Goal: Task Accomplishment & Management: Complete application form

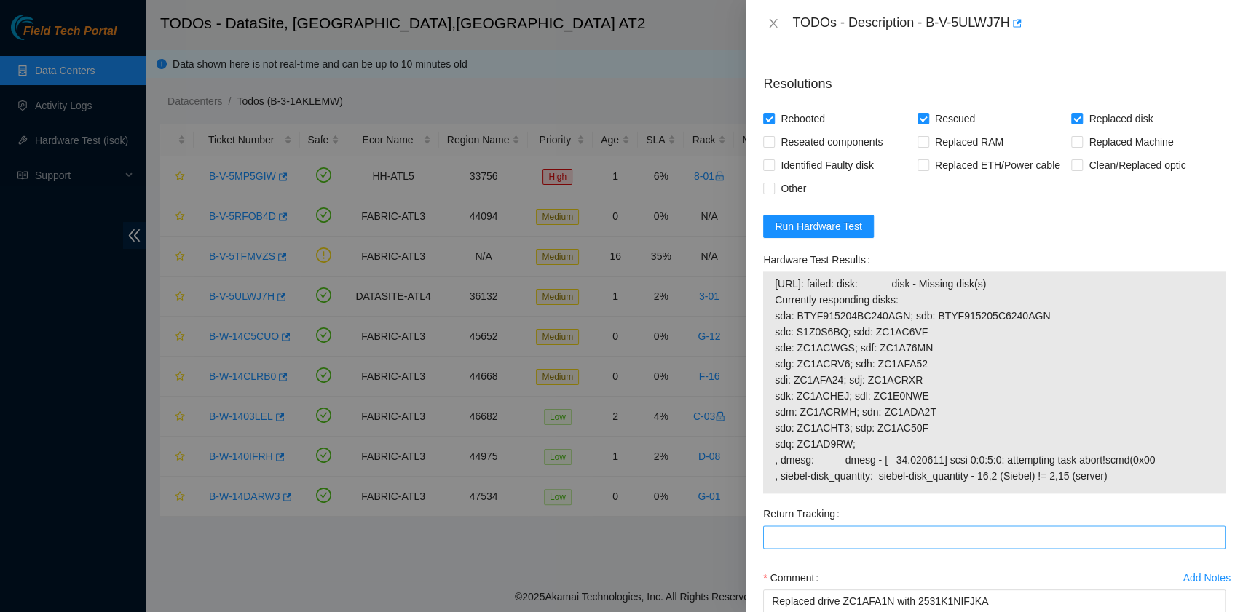
scroll to position [972, 0]
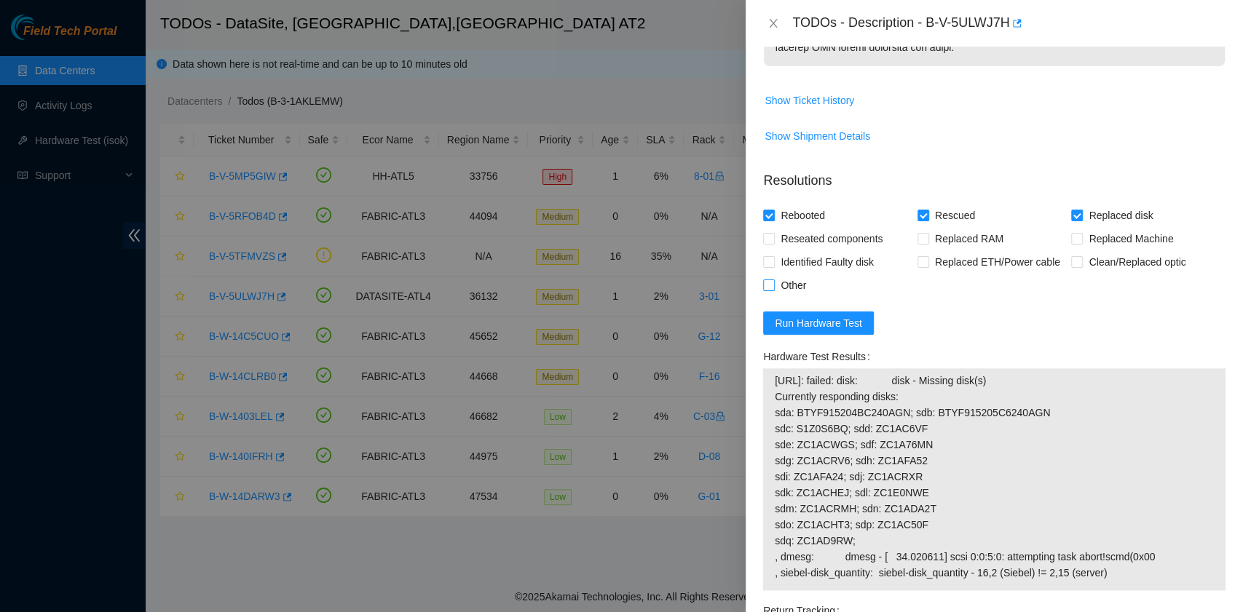
click at [800, 297] on span "Other" at bounding box center [793, 285] width 37 height 23
click at [773, 290] on input "Other" at bounding box center [768, 285] width 10 height 10
checkbox input "true"
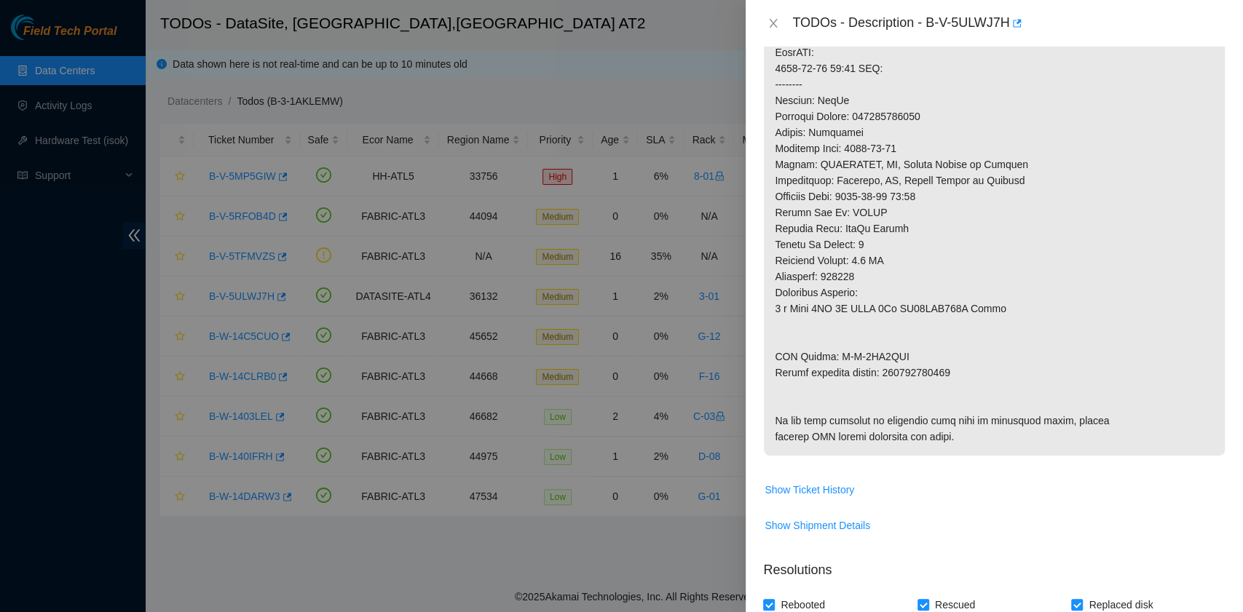
scroll to position [1067, 0]
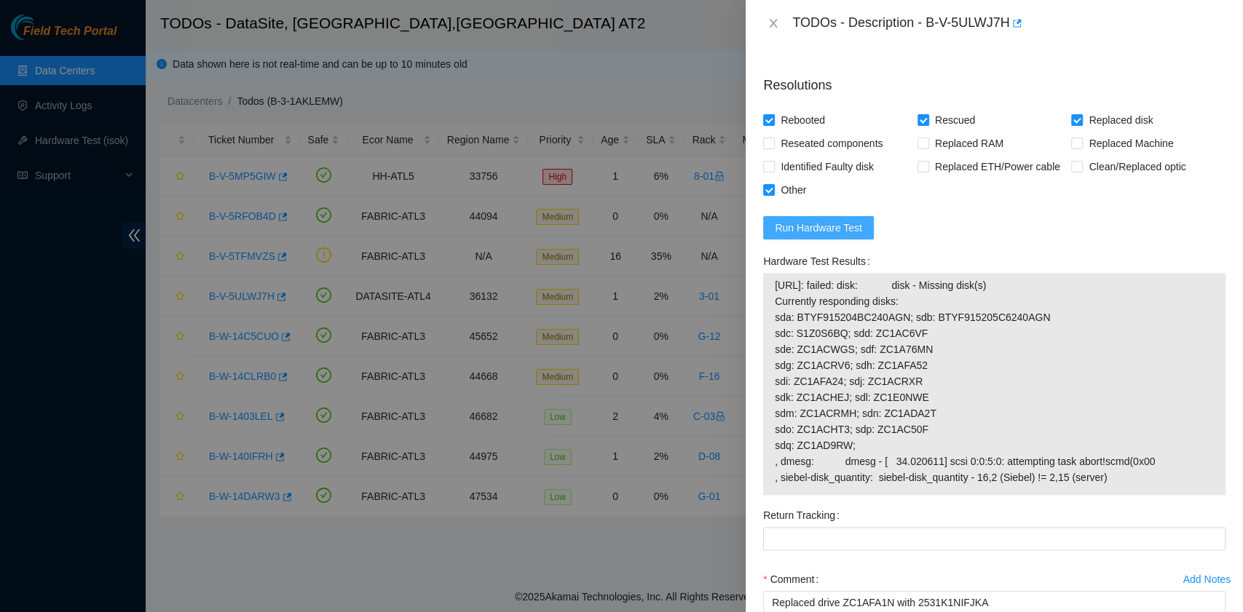
click at [844, 236] on span "Run Hardware Test" at bounding box center [818, 228] width 87 height 16
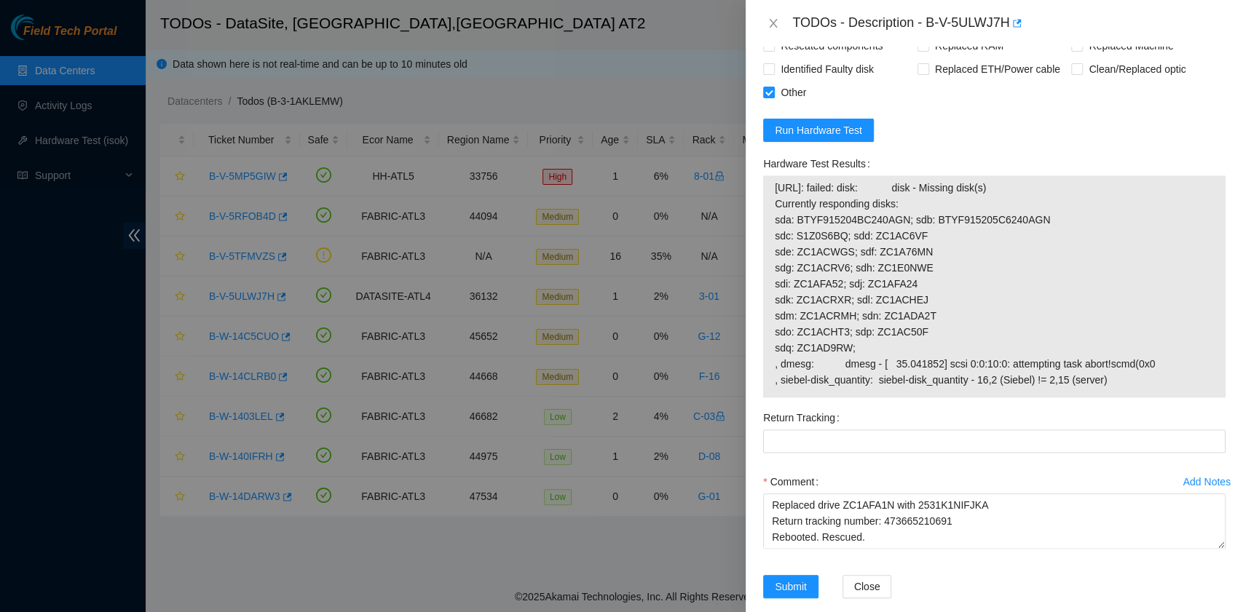
drag, startPoint x: 775, startPoint y: 265, endPoint x: 1115, endPoint y: 459, distance: 391.3
click at [1115, 388] on span "[URL]: failed: disk: disk - Missing disk(s) Currently responding disks: sda: BT…" at bounding box center [994, 284] width 439 height 208
copy span "[URL]: failed: disk: disk - Missing disk(s) Currently responding disks: sda: BT…"
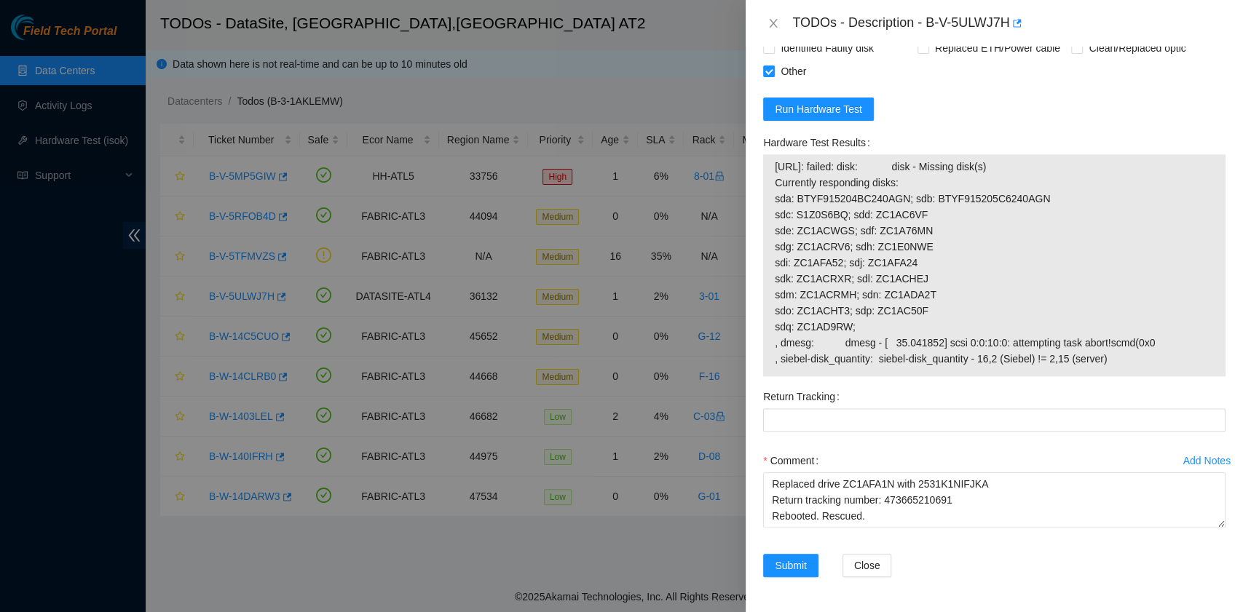
scroll to position [1262, 0]
click at [1114, 355] on span "[URL]: failed: disk: disk - Missing disk(s) Currently responding disks: sda: BT…" at bounding box center [994, 263] width 439 height 208
drag, startPoint x: 1107, startPoint y: 355, endPoint x: 761, endPoint y: 197, distance: 380.5
click at [761, 197] on div "Hardware Test Results [URL]: failed: disk: disk - Missing disk(s) Currently res…" at bounding box center [994, 258] width 474 height 254
copy tbody "[URL]: failed: disk: disk - Missing disk(s) Currently responding disks: sda: BT…"
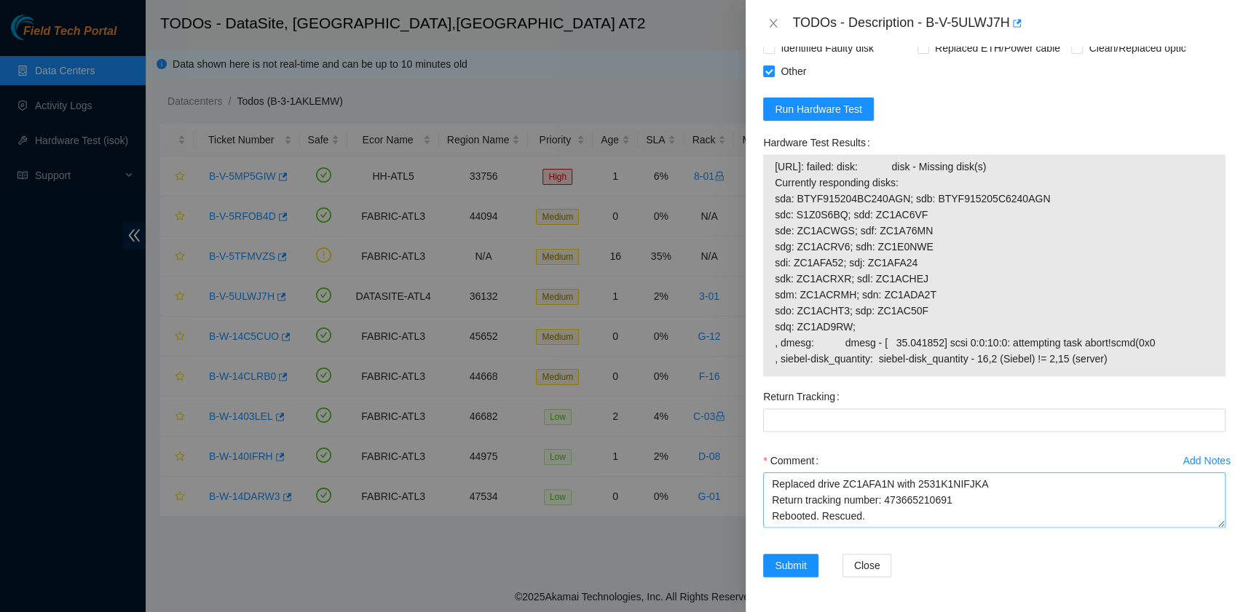
scroll to position [1263, 0]
click at [1013, 515] on textarea "B-V-5ULWJ7H rack# 3-01 machine# 28 Replaced drive ZC1AFA1N with 2531K1NIFJKA Re…" at bounding box center [994, 499] width 462 height 55
paste textarea "[PERSON_NAME] [DATE] 12:08 PM • Swap it with disk SN ZC1E0NWE, reboot and re-re…"
drag, startPoint x: 957, startPoint y: 511, endPoint x: 885, endPoint y: 511, distance: 71.3
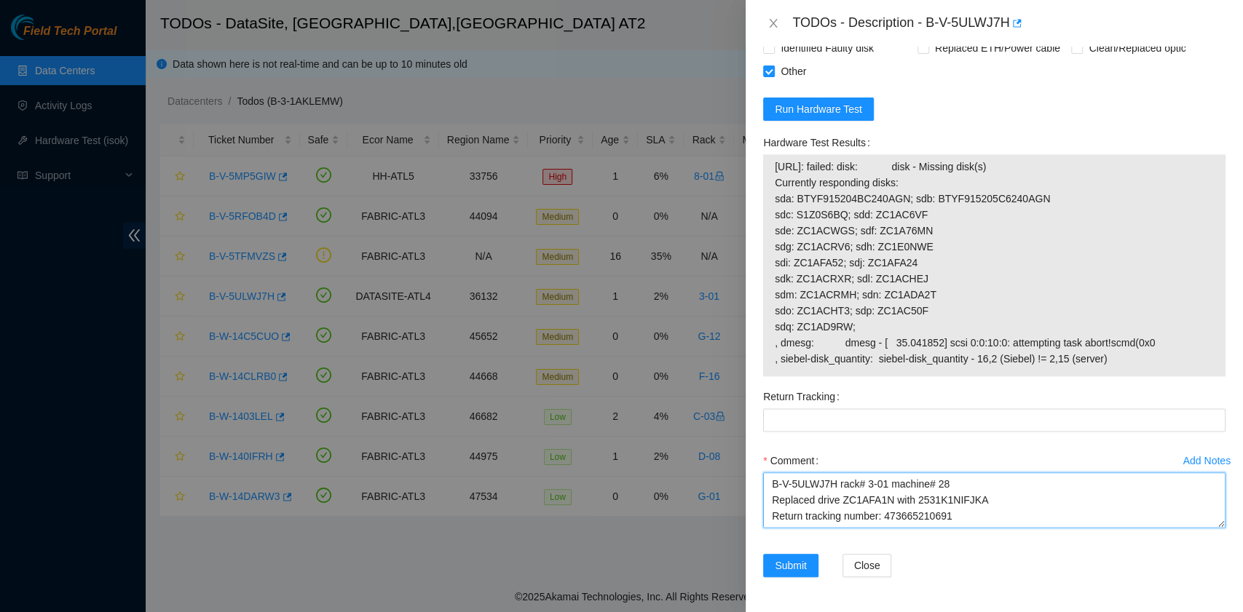
click at [885, 511] on textarea "B-V-5ULWJ7H rack# 3-01 machine# 28 Replaced drive ZC1AFA1N with 2531K1NIFJKA Re…" at bounding box center [994, 499] width 462 height 55
type textarea "B-V-5ULWJ7H rack# 3-01 machine# 28 Replaced drive ZC1AFA1N with 2531K1NIFJKA Re…"
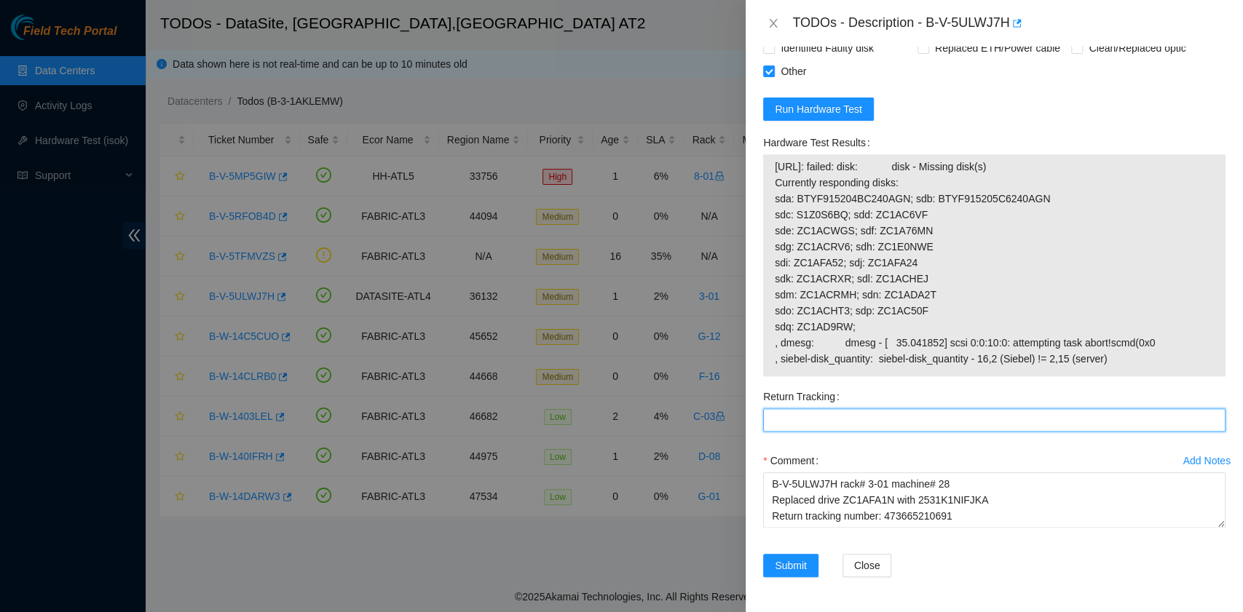
click at [834, 421] on Tracking "Return Tracking" at bounding box center [994, 419] width 462 height 23
paste Tracking "473665210691"
click at [833, 419] on Tracking "473665210691" at bounding box center [994, 419] width 462 height 23
click at [923, 427] on Tracking "473665210691" at bounding box center [994, 419] width 462 height 23
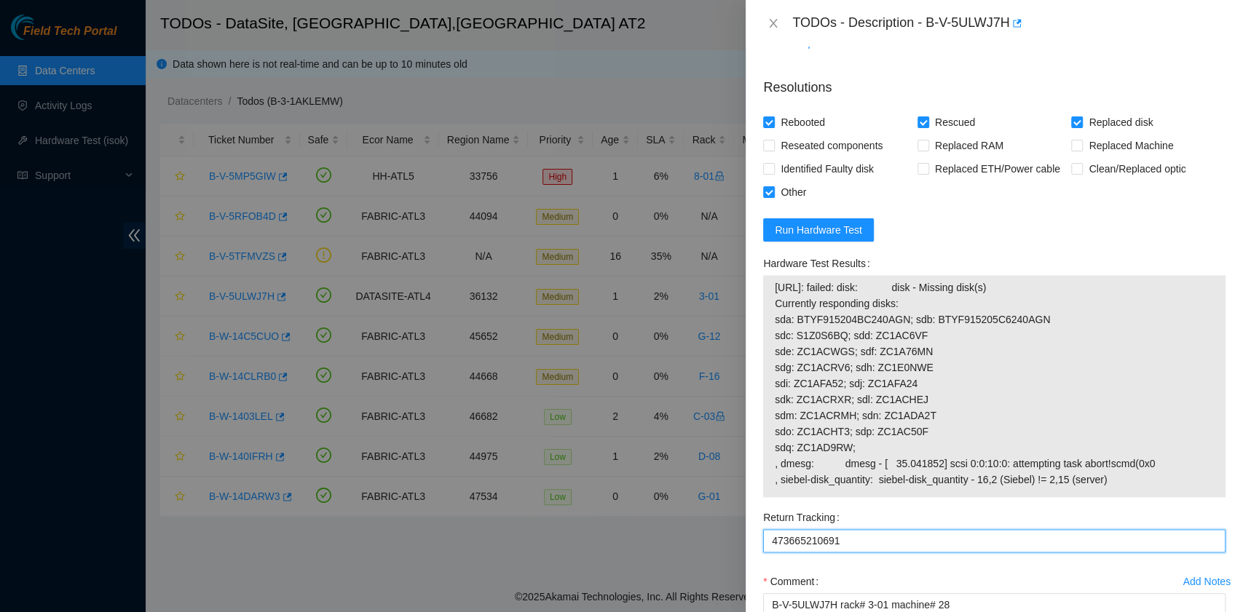
scroll to position [1263, 0]
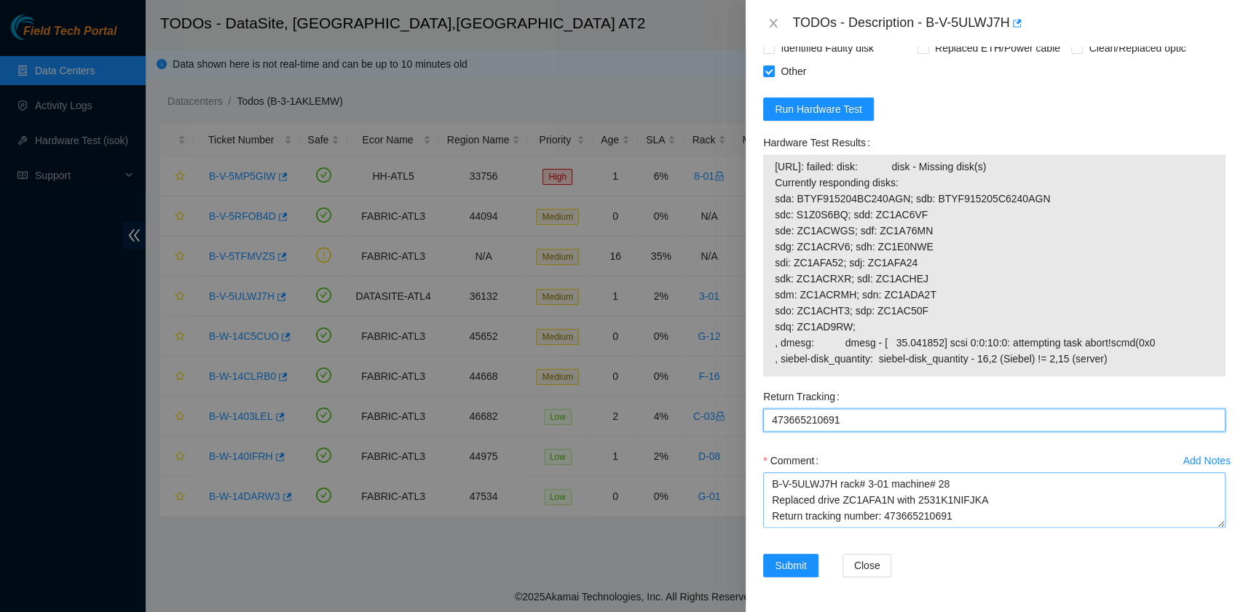
type Tracking "473665210691"
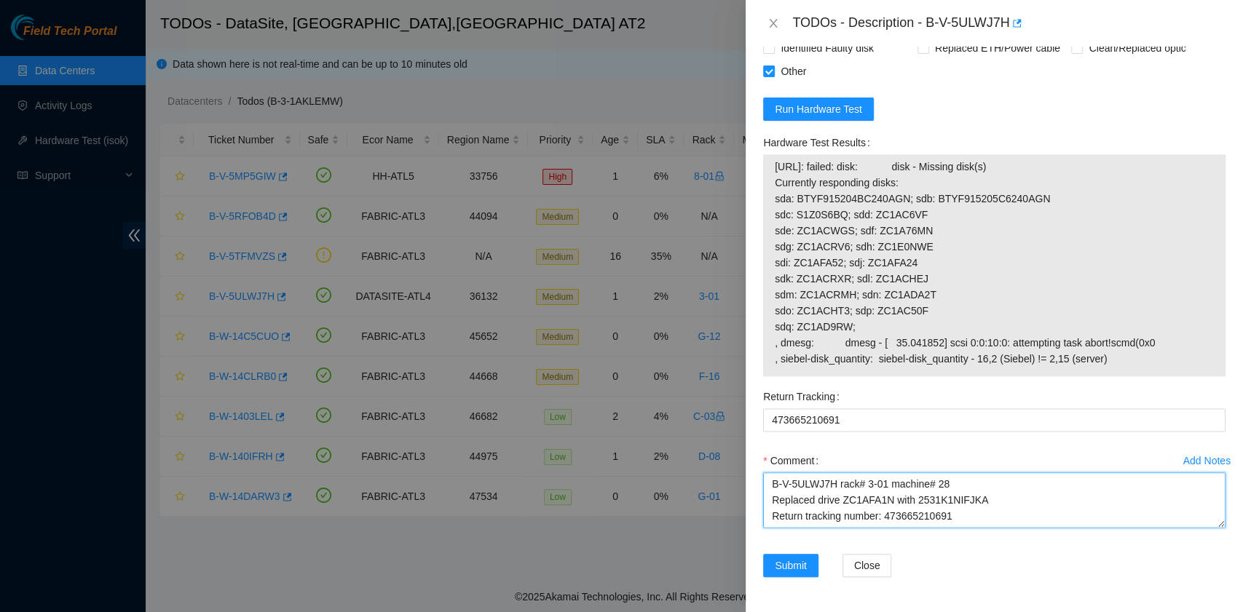
click at [771, 487] on textarea "B-V-5ULWJ7H rack# 3-01 machine# 28 Replaced drive ZC1AFA1N with 2531K1NIFJKA Re…" at bounding box center [994, 499] width 462 height 55
type textarea "A replacement drive is DOA. Request a new one. B-V-5ULWJ7H rack# 3-01 machine# …"
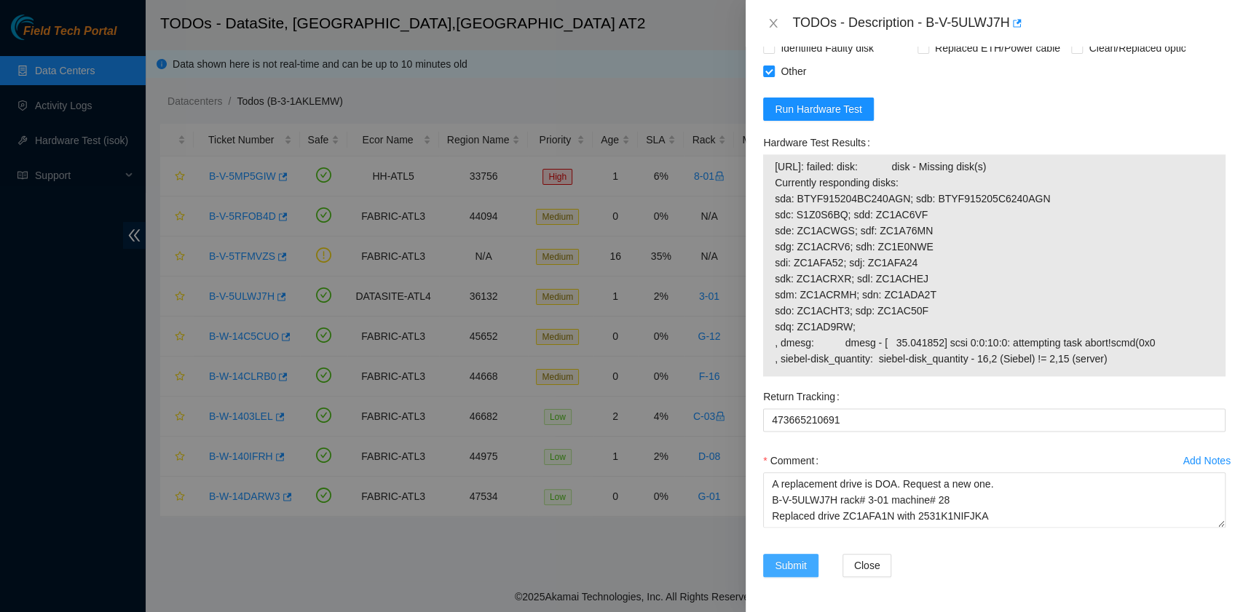
click at [791, 568] on span "Submit" at bounding box center [791, 566] width 32 height 16
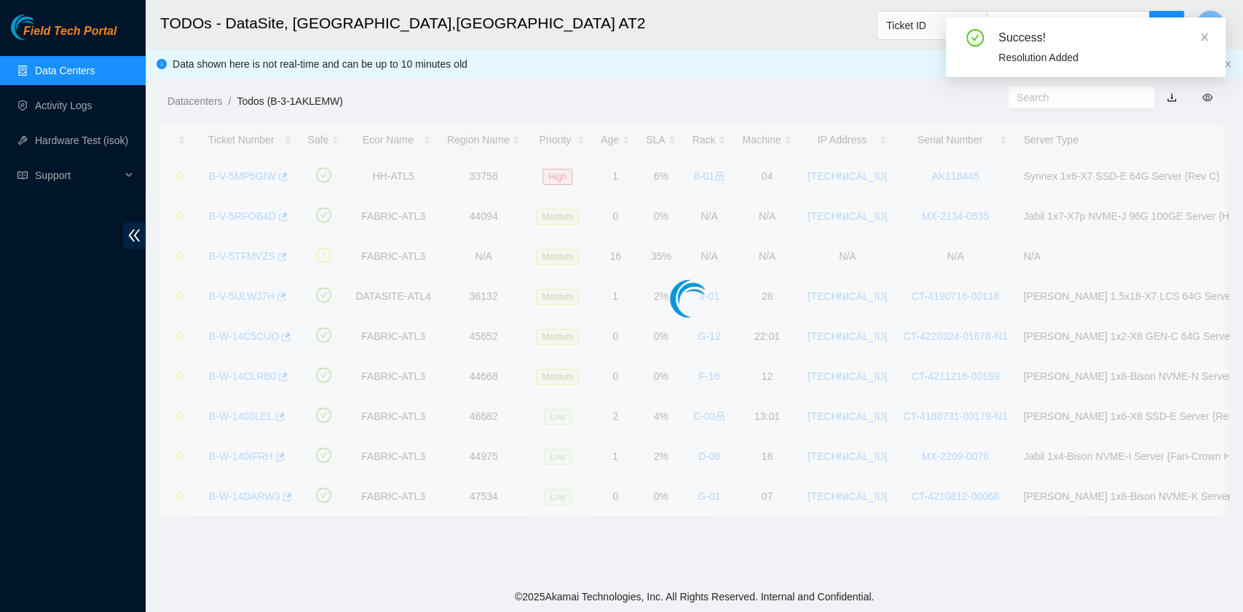
scroll to position [308, 0]
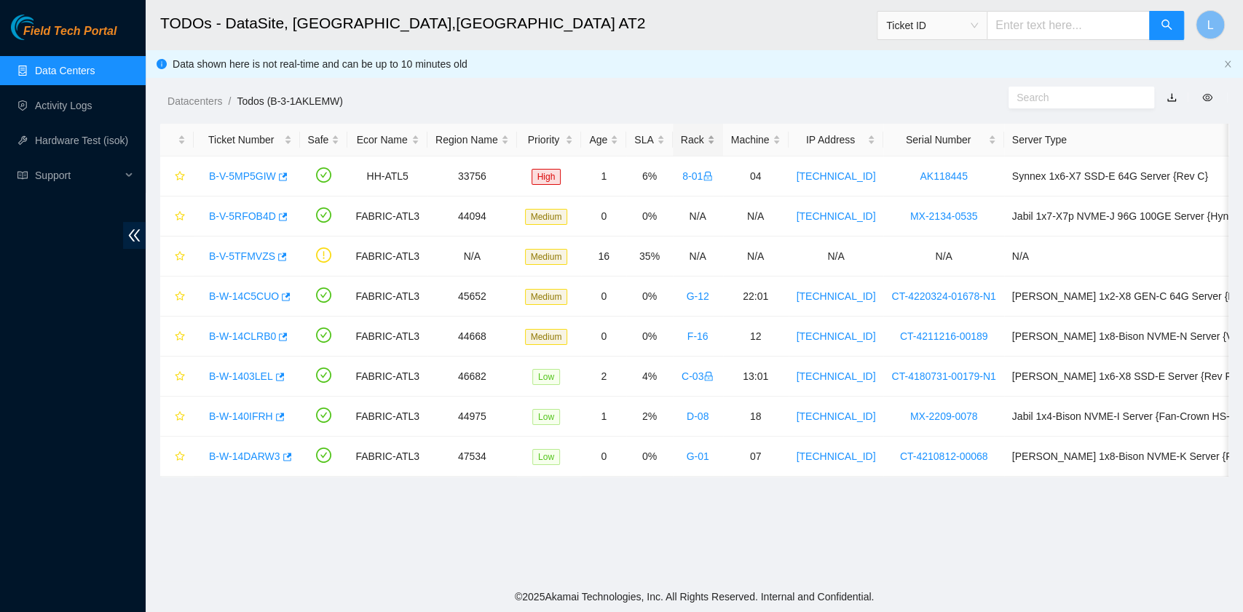
click at [681, 135] on div "Rack" at bounding box center [698, 140] width 34 height 16
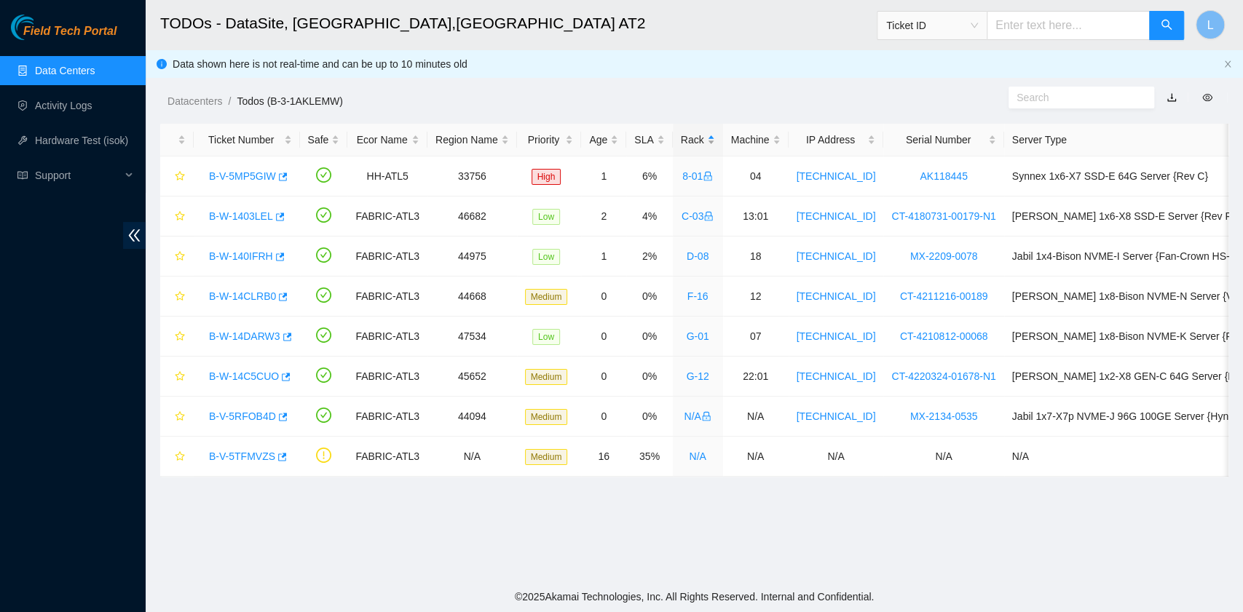
click at [681, 135] on div "Rack" at bounding box center [698, 140] width 34 height 16
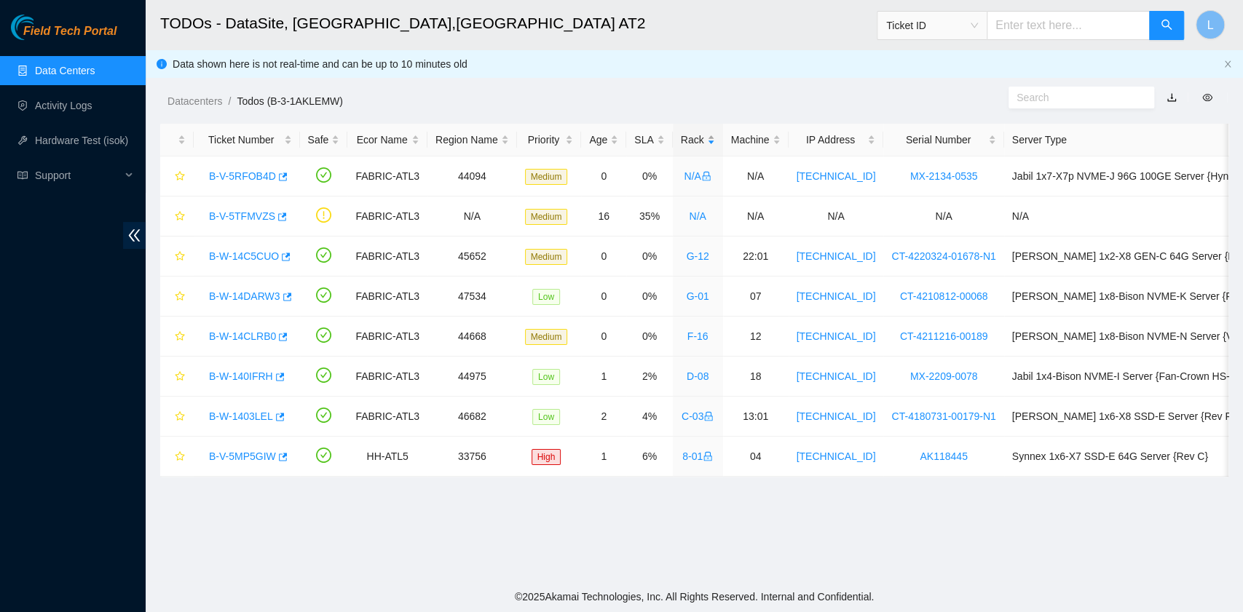
click at [686, 146] on div "Rack" at bounding box center [698, 140] width 34 height 16
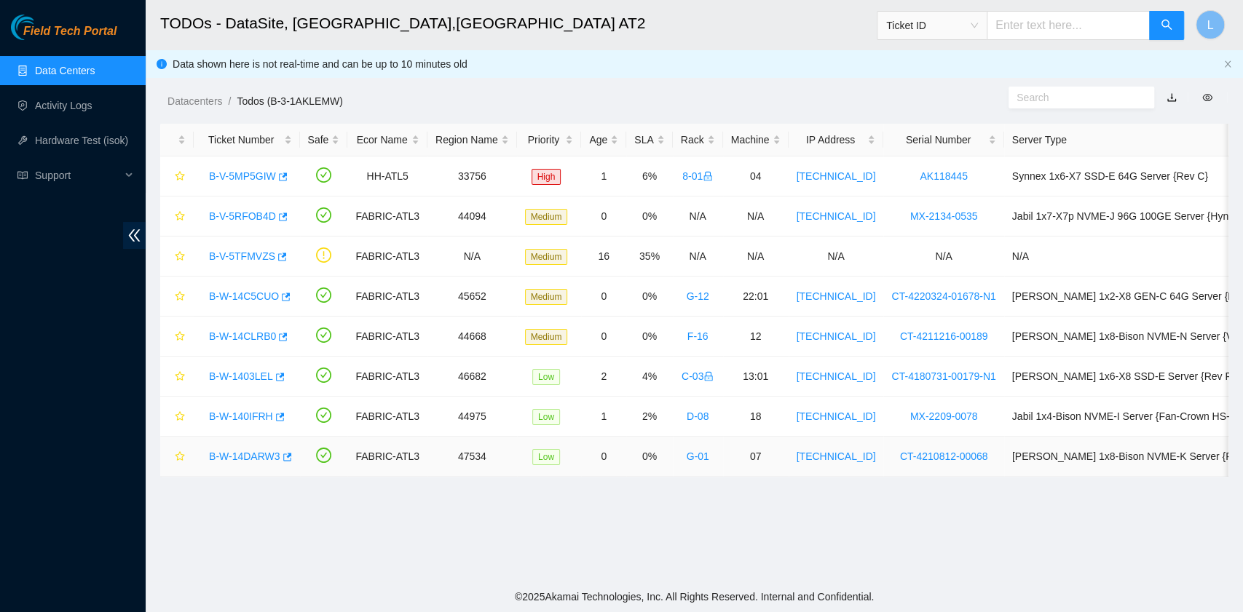
click at [265, 454] on link "B-W-14DARW3" at bounding box center [244, 457] width 71 height 12
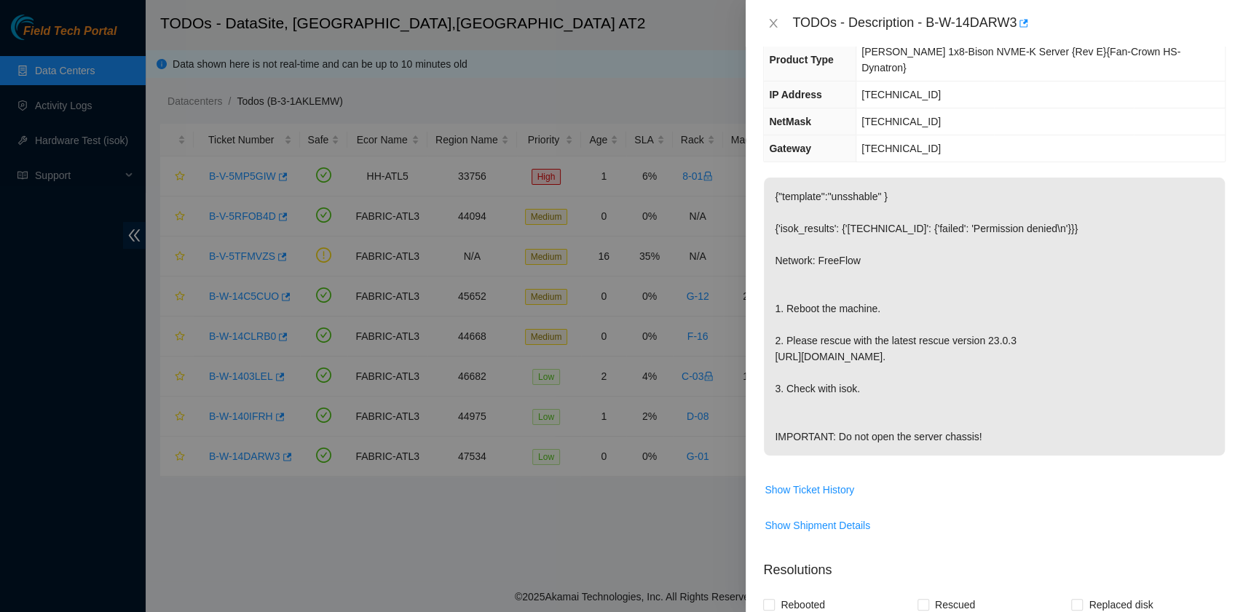
scroll to position [0, 0]
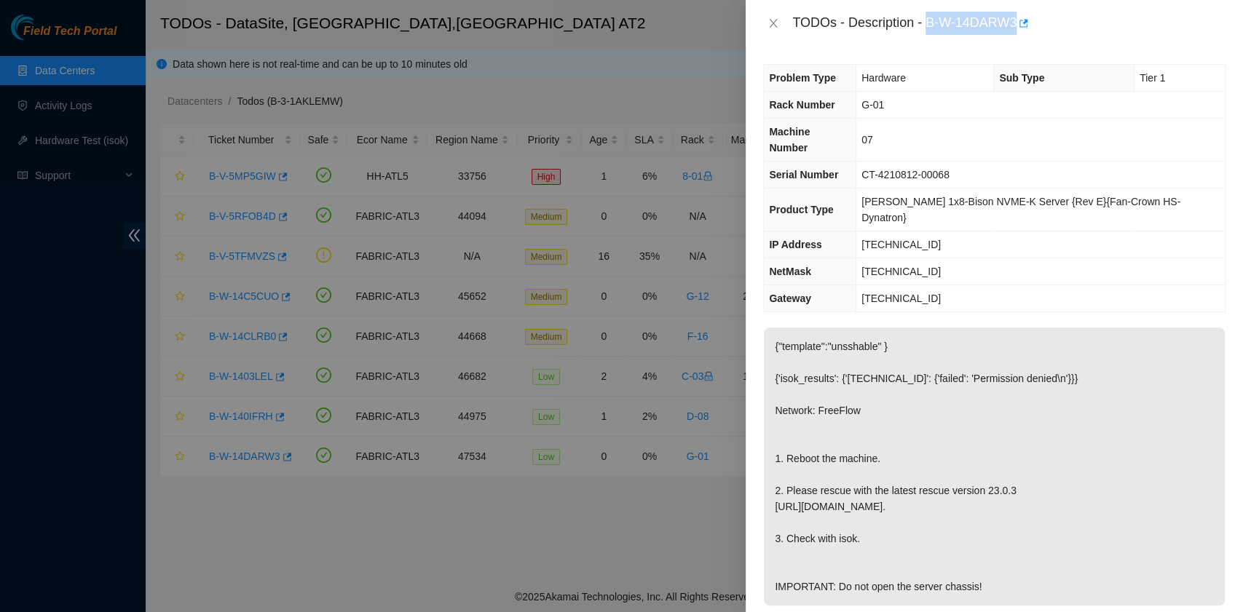
drag, startPoint x: 930, startPoint y: 22, endPoint x: 1016, endPoint y: 17, distance: 86.0
click at [1016, 17] on div "TODOs - Description - B-W-14DARW3" at bounding box center [1008, 23] width 433 height 23
copy div "B-W-14DARW3"
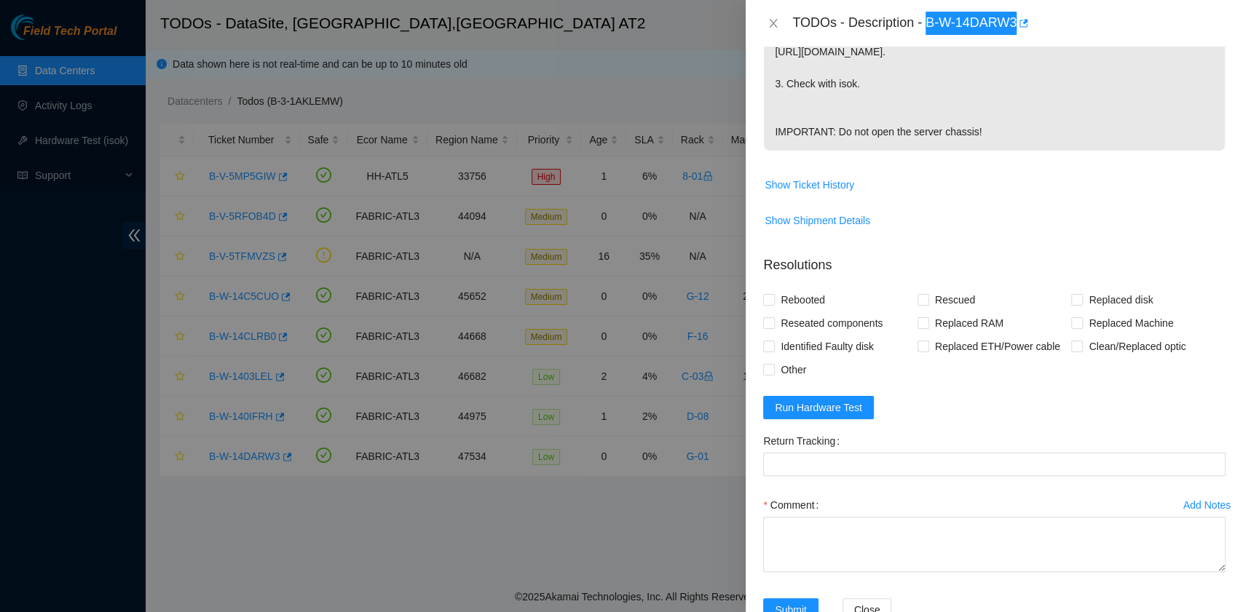
scroll to position [485, 0]
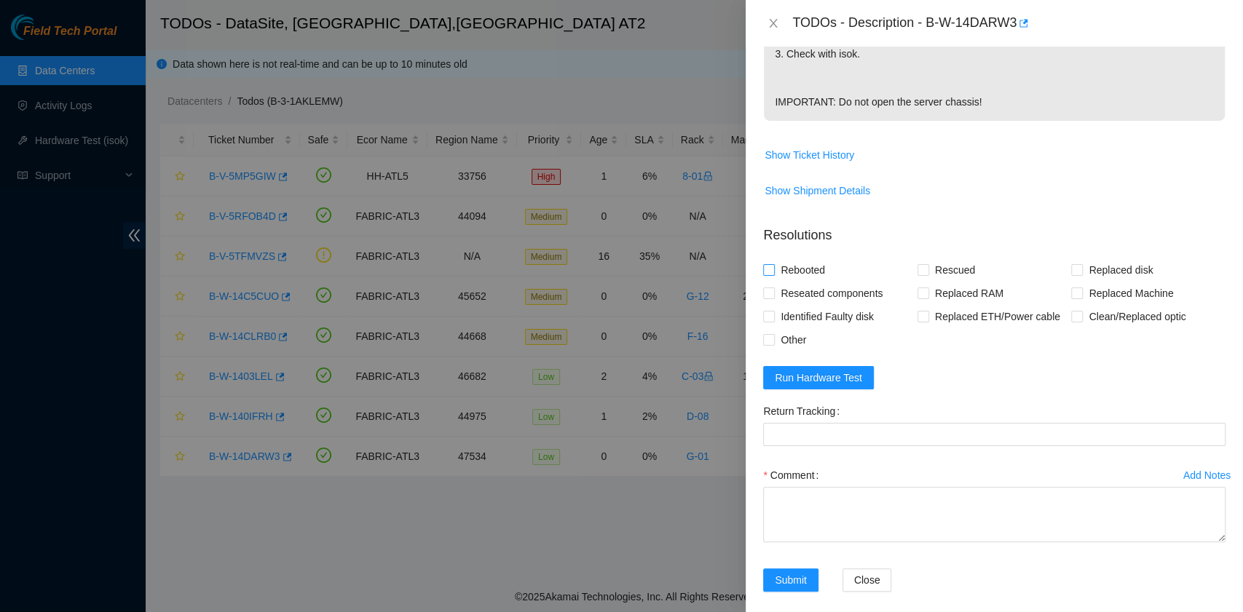
click at [814, 272] on span "Rebooted" at bounding box center [803, 269] width 56 height 23
click at [773, 272] on input "Rebooted" at bounding box center [768, 269] width 10 height 10
checkbox input "true"
click at [929, 267] on span "Rescued" at bounding box center [955, 269] width 52 height 23
click at [927, 267] on input "Rescued" at bounding box center [922, 269] width 10 height 10
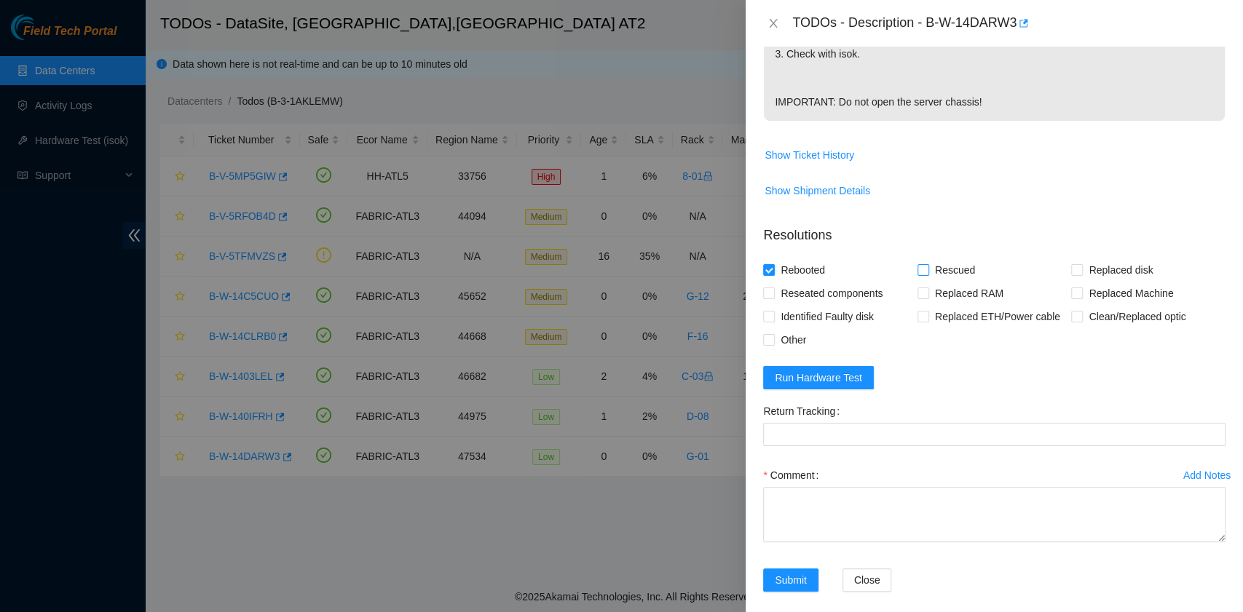
checkbox input "true"
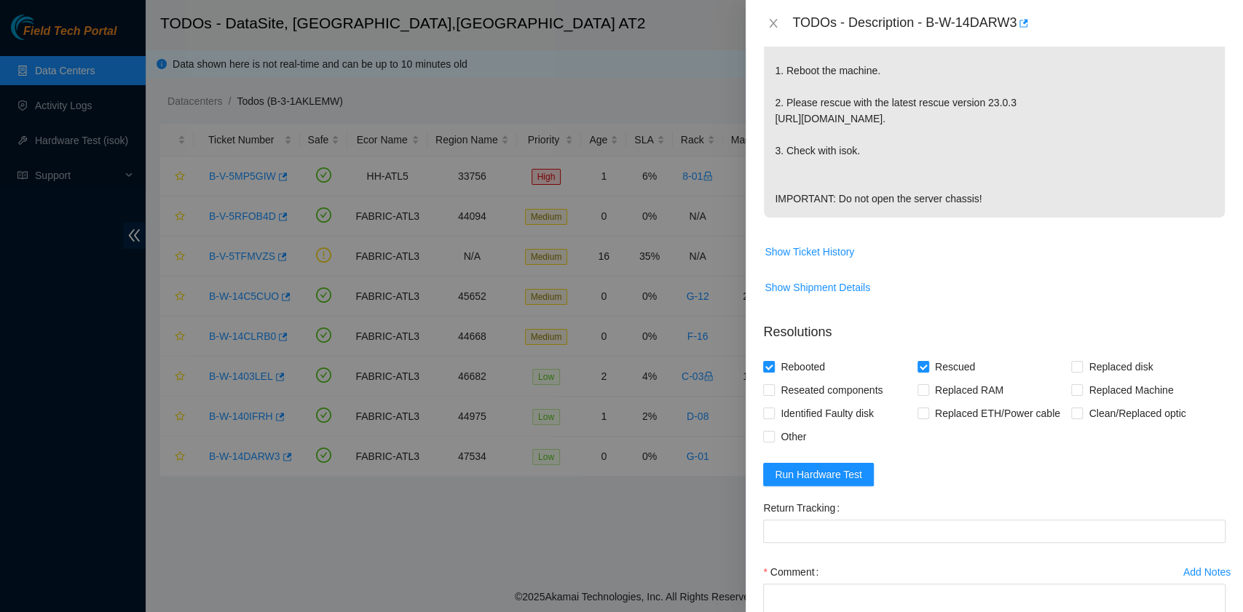
scroll to position [496, 0]
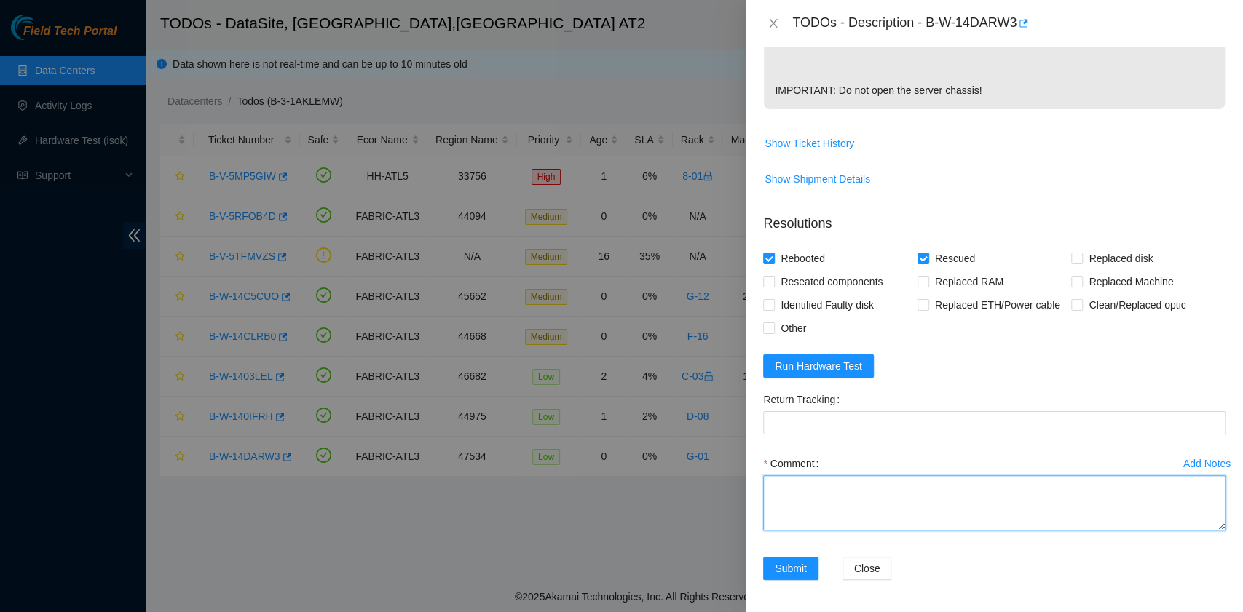
click at [852, 496] on textarea "Comment" at bounding box center [994, 502] width 462 height 55
paste textarea "B-W-14DARW3 rack# G-01 machine# 07 Rebooted. Rescued."
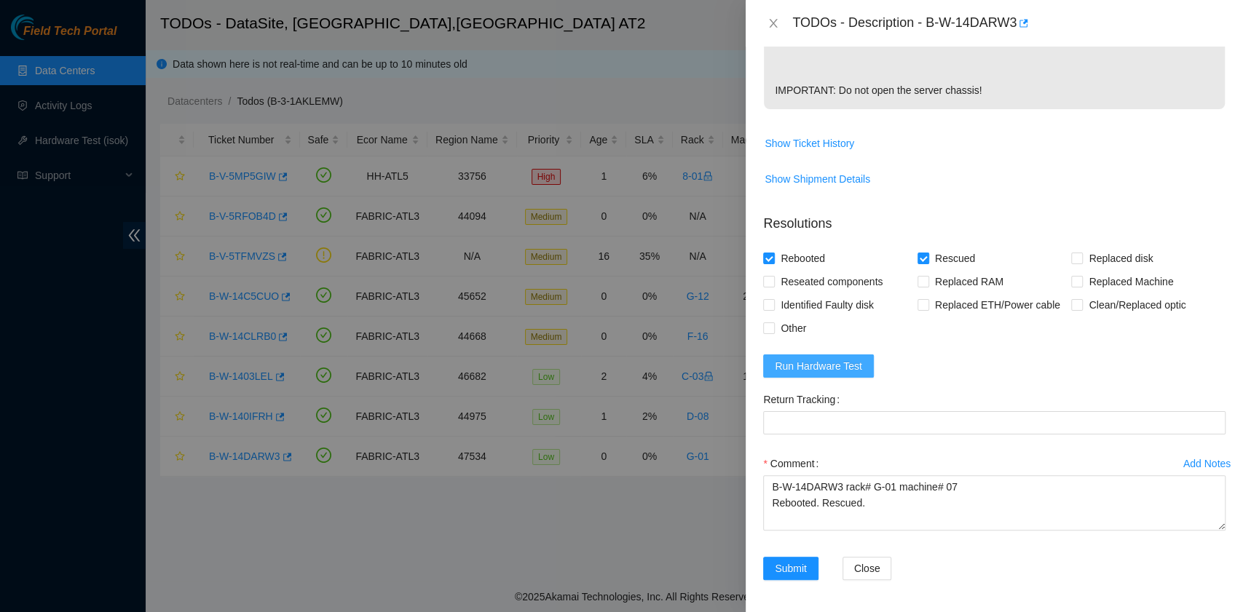
click at [831, 363] on span "Run Hardware Test" at bounding box center [818, 366] width 87 height 16
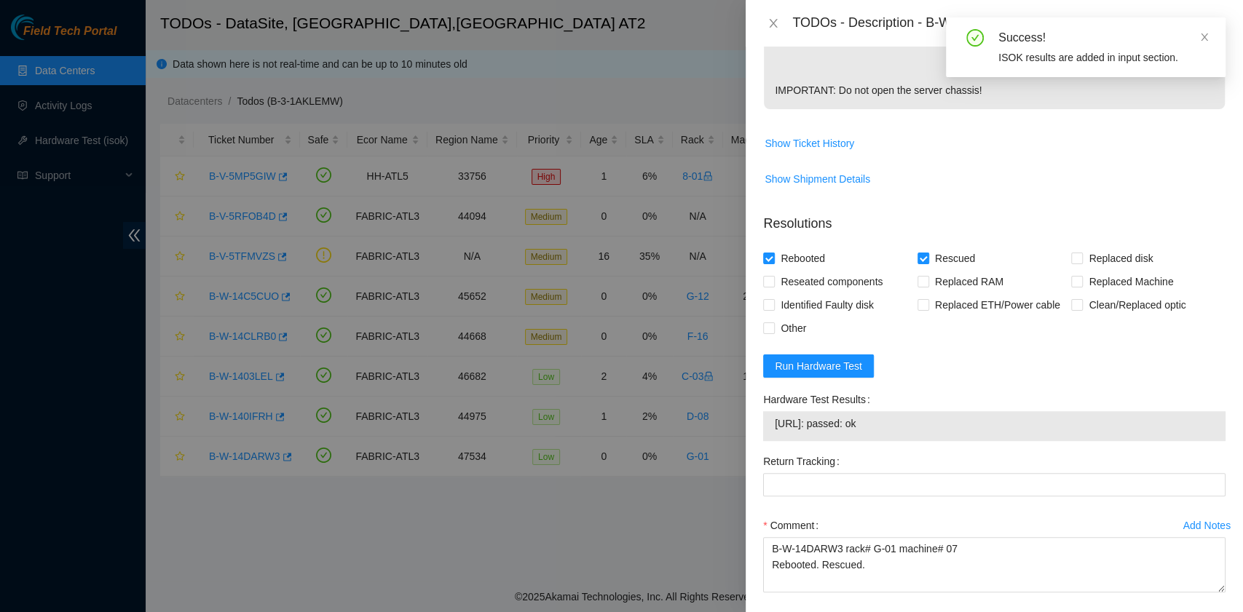
drag, startPoint x: 890, startPoint y: 423, endPoint x: 768, endPoint y: 434, distance: 122.1
click at [768, 434] on div "[URL]: passed: ok" at bounding box center [994, 426] width 462 height 30
copy tbody "[URL]: passed: ok"
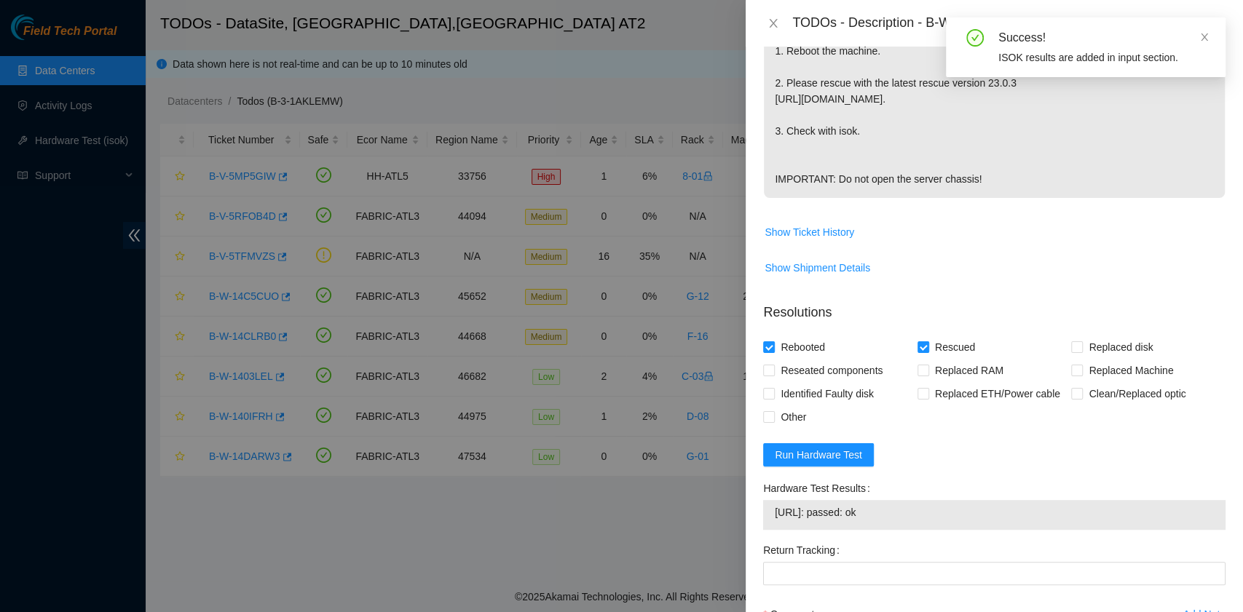
scroll to position [302, 0]
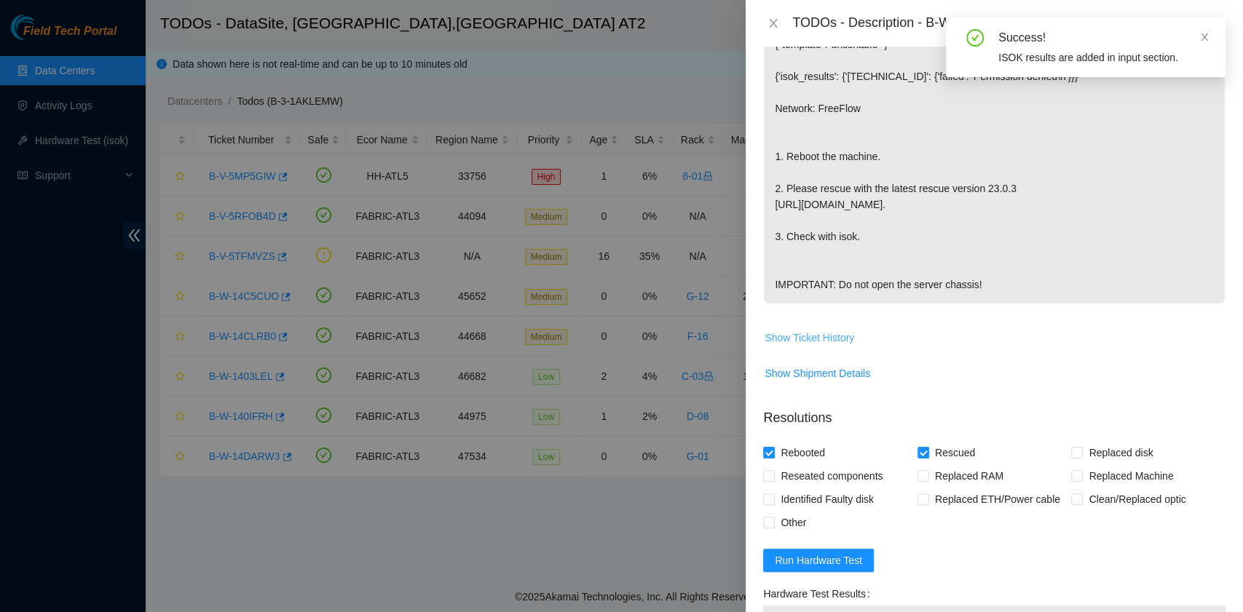
click at [840, 332] on span "Show Ticket History" at bounding box center [809, 338] width 90 height 16
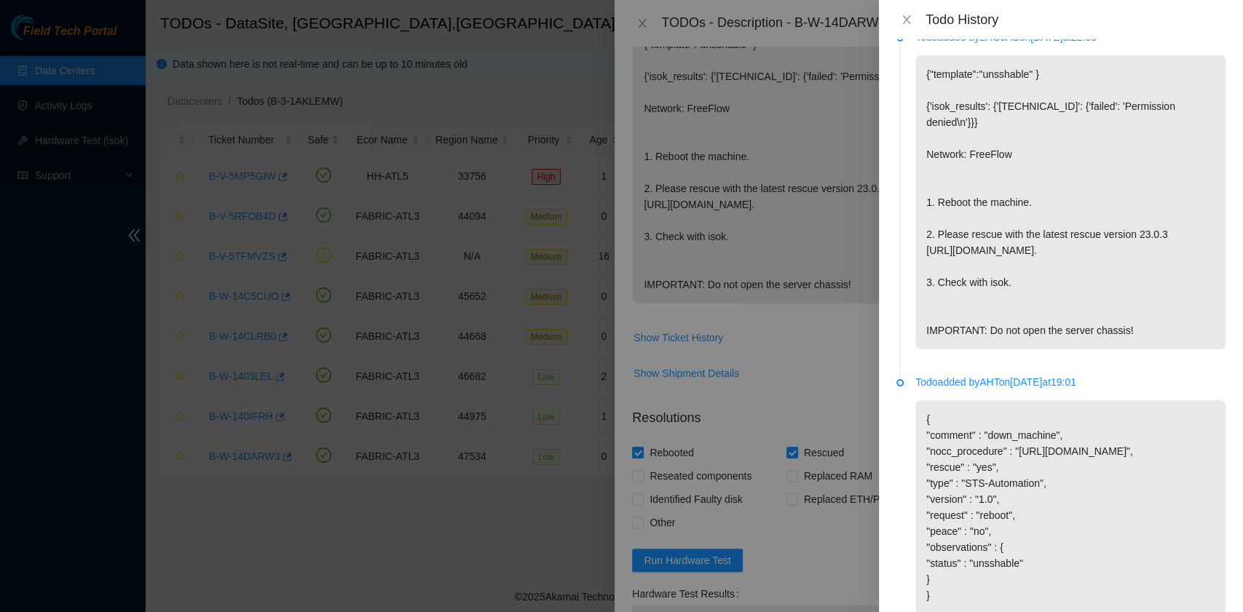
scroll to position [0, 0]
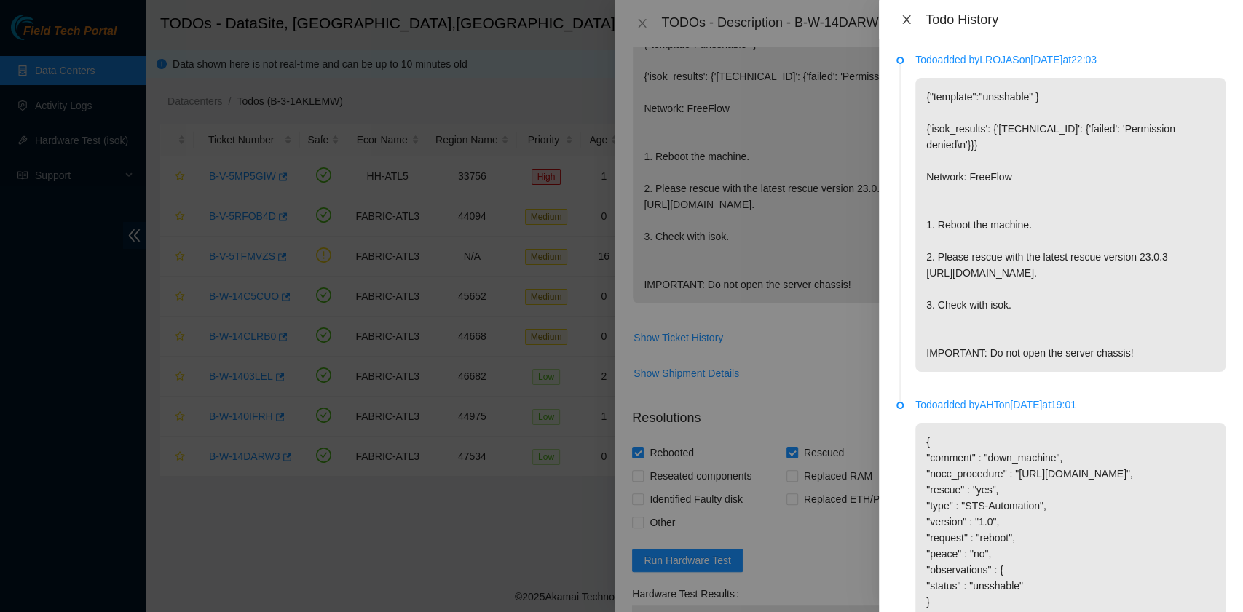
click at [903, 20] on icon "close" at bounding box center [907, 20] width 12 height 12
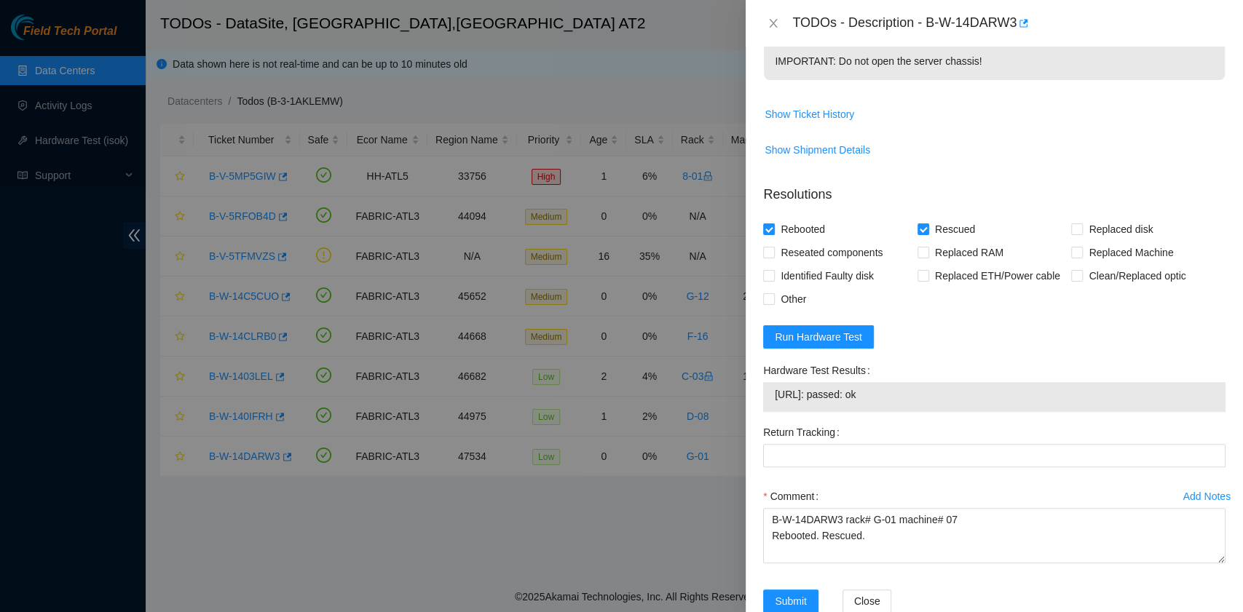
scroll to position [558, 0]
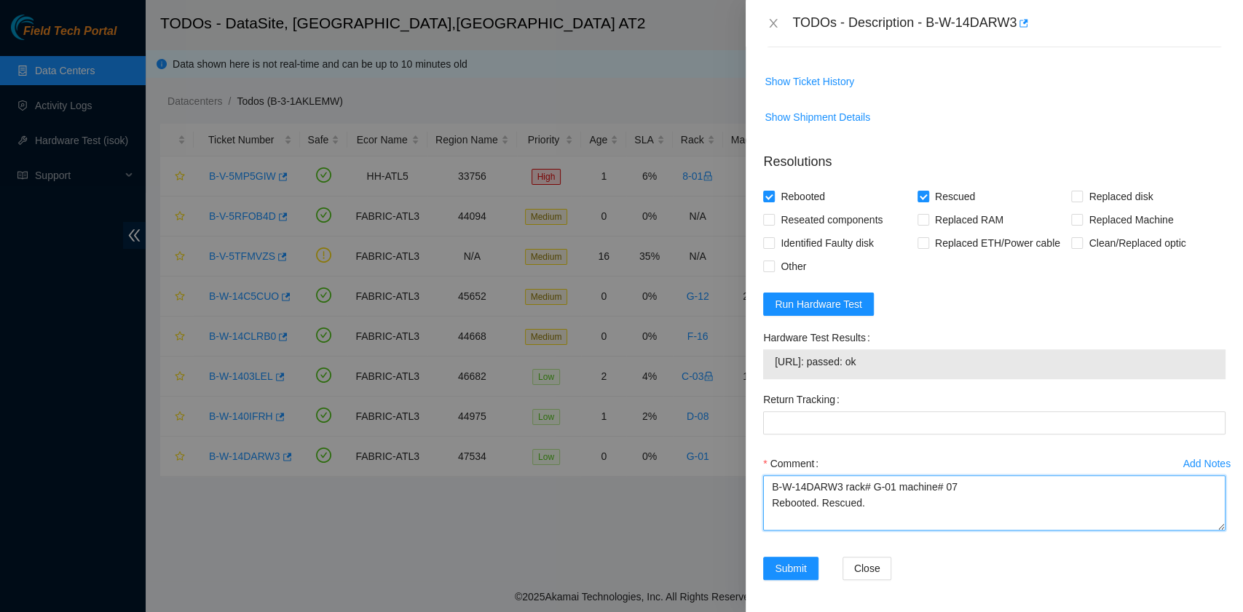
click at [807, 508] on textarea "B-W-14DARW3 rack# G-01 machine# 07 Rebooted. Rescued." at bounding box center [994, 502] width 462 height 55
click at [807, 517] on textarea "B-W-14DARW3 rack# G-01 machine# 07 Rebooted. Rescued." at bounding box center [994, 502] width 462 height 55
click at [871, 501] on textarea "B-W-14DARW3 rack# G-01 machine# 07 Rebooted. Rescued." at bounding box center [994, 502] width 462 height 55
paste textarea "[URL]: passed: ok"
type textarea "B-W-14DARW3 rack# G-01 machine# 07 Rebooted. Rescued. [URL]: passed: ok"
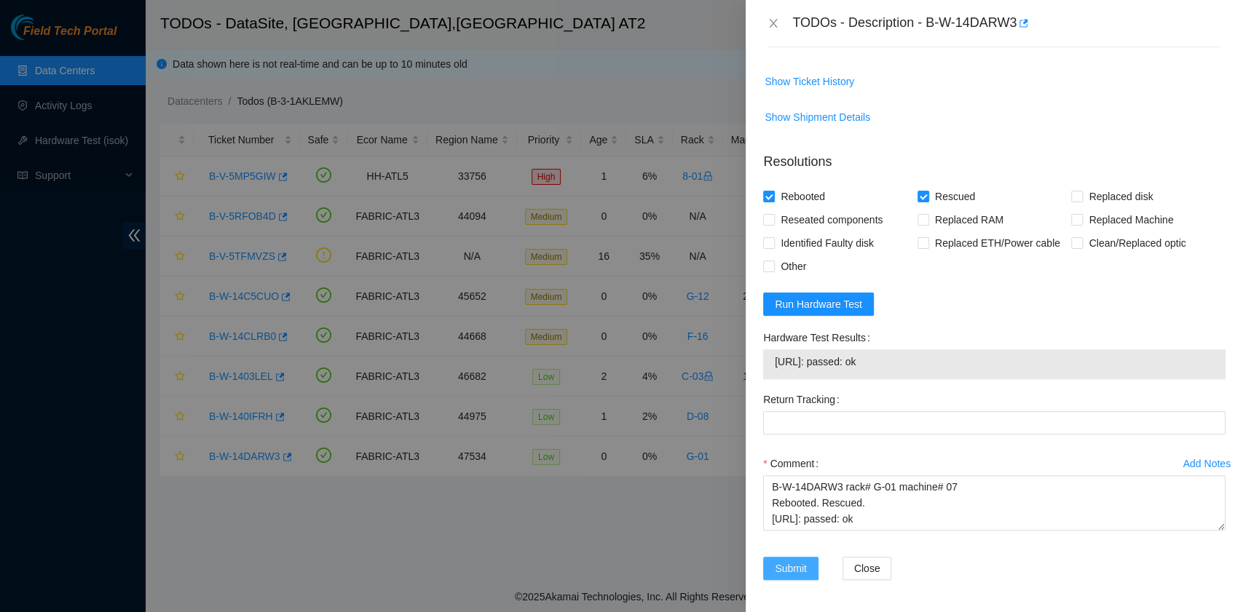
click at [799, 576] on button "Submit" at bounding box center [790, 568] width 55 height 23
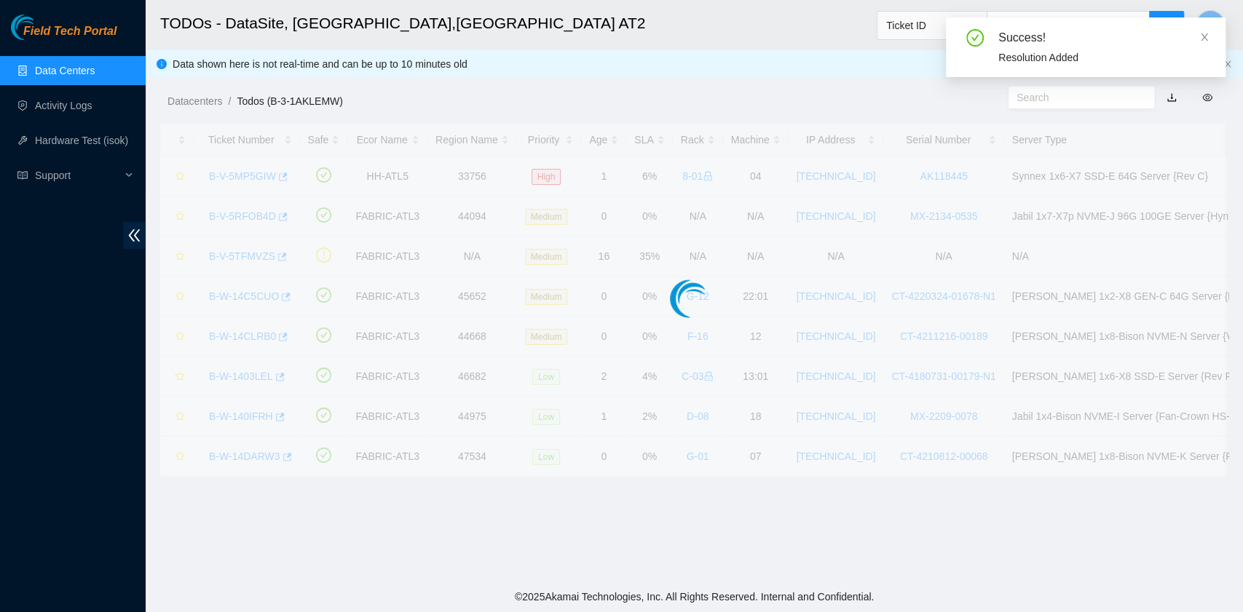
scroll to position [369, 0]
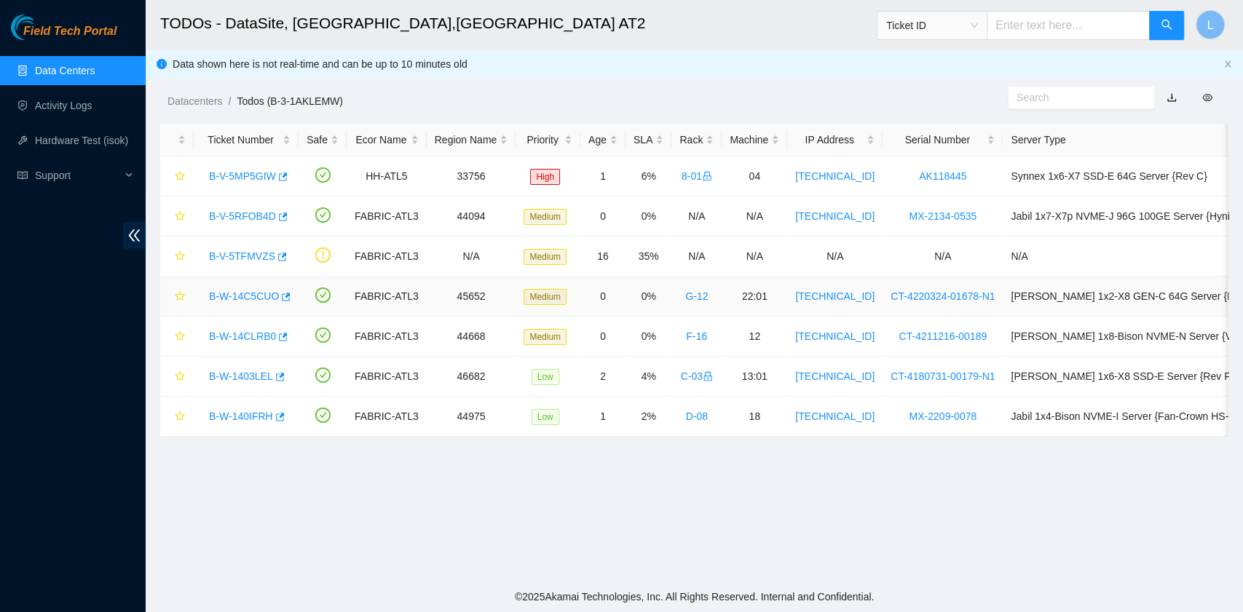
click at [256, 298] on link "B-W-14C5CUO" at bounding box center [244, 296] width 70 height 12
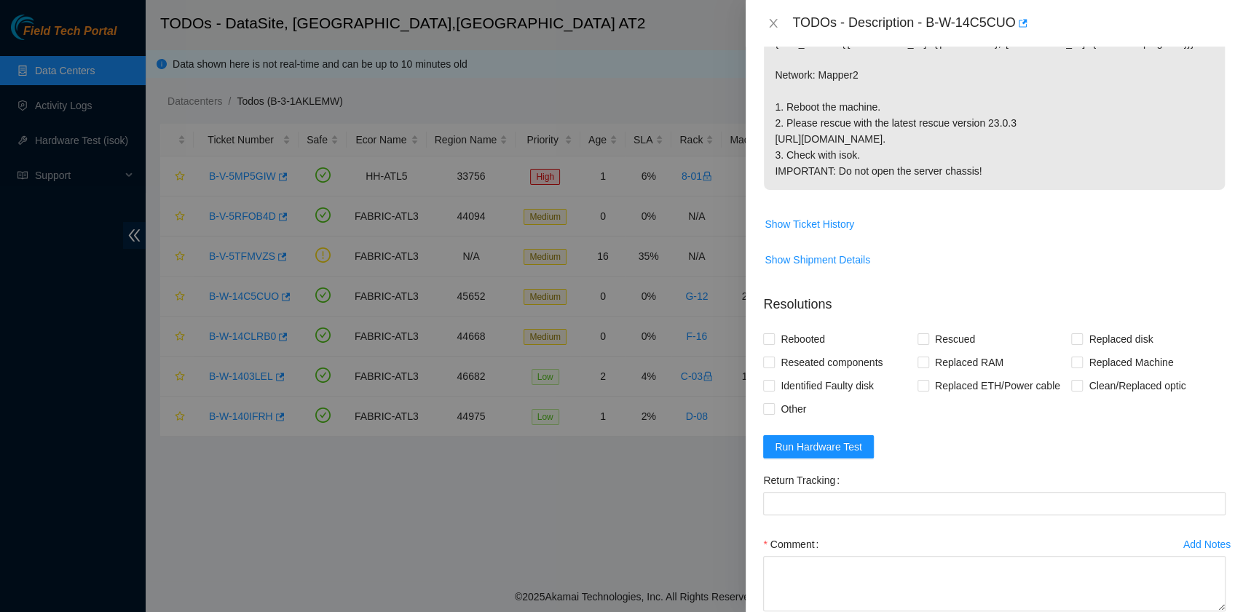
scroll to position [291, 0]
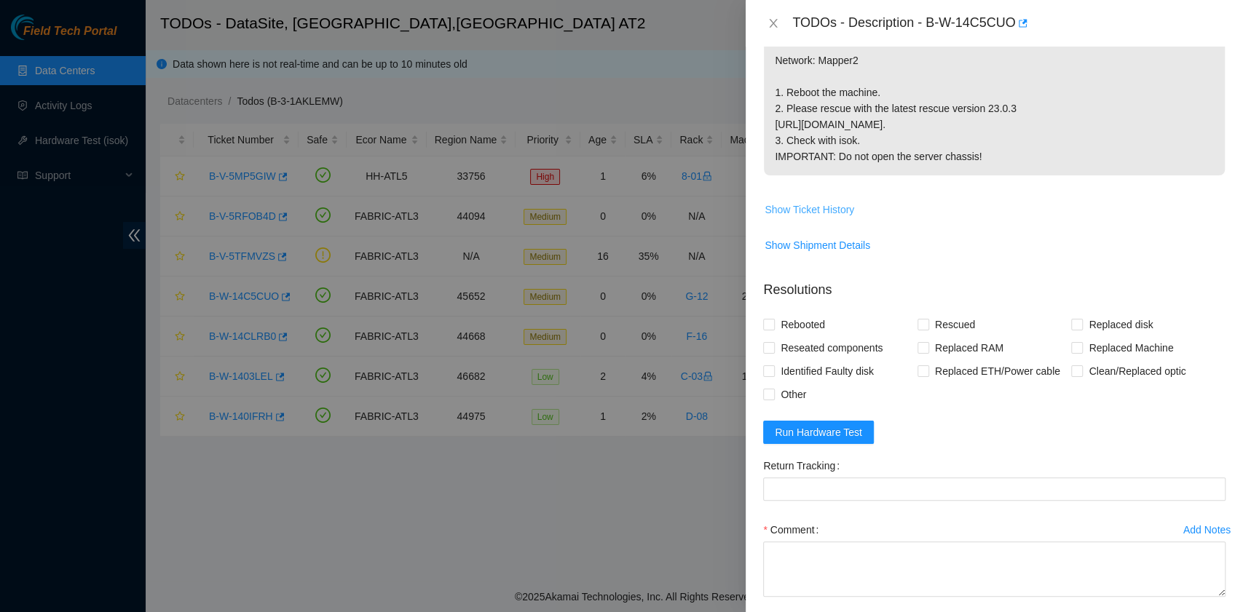
click at [839, 218] on span "Show Ticket History" at bounding box center [809, 210] width 90 height 16
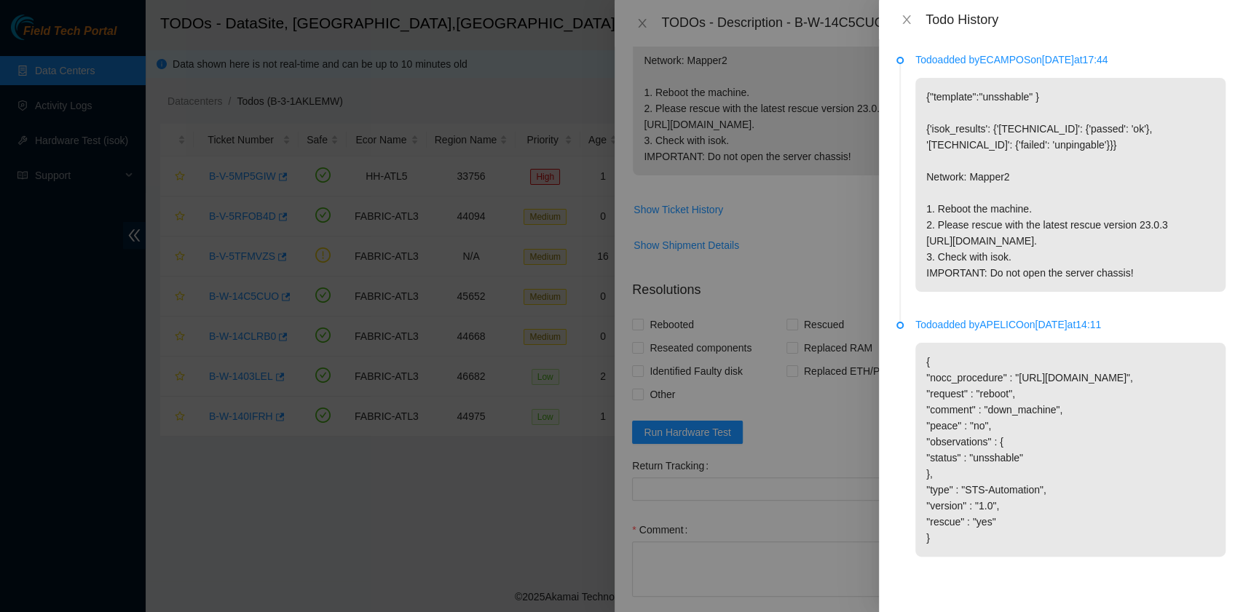
scroll to position [39, 0]
click at [913, 25] on button "Close" at bounding box center [906, 20] width 20 height 14
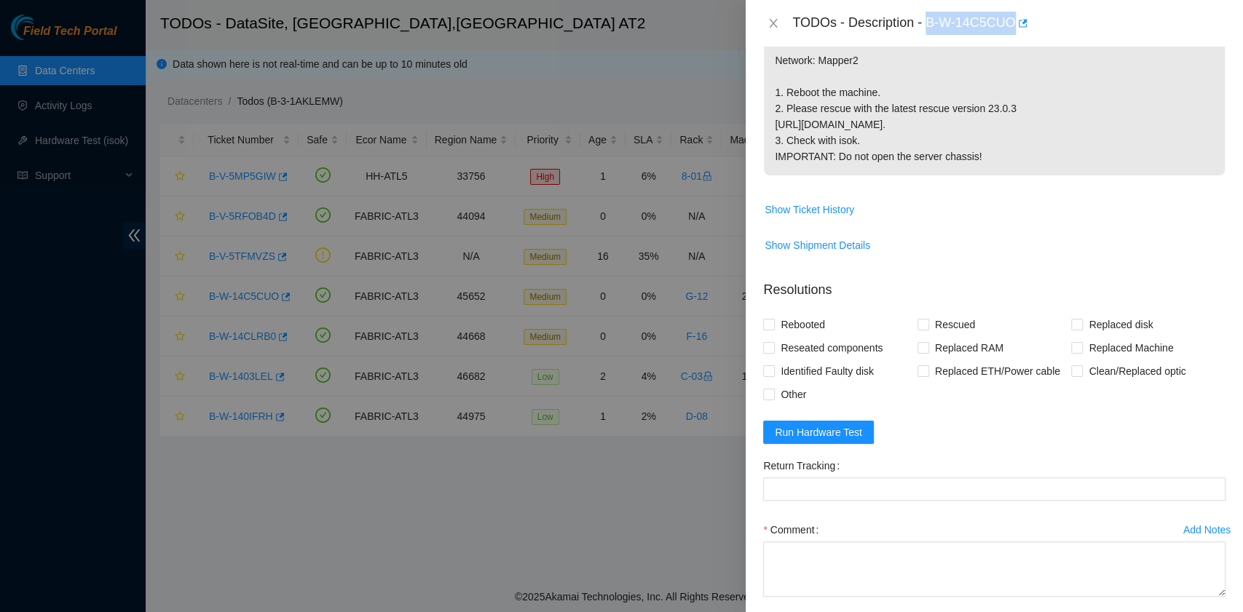
drag, startPoint x: 930, startPoint y: 22, endPoint x: 1012, endPoint y: 34, distance: 82.5
click at [1012, 34] on div "TODOs - Description - B-W-14C5CUO" at bounding box center [1008, 23] width 433 height 23
copy div "B-W-14C5CUO"
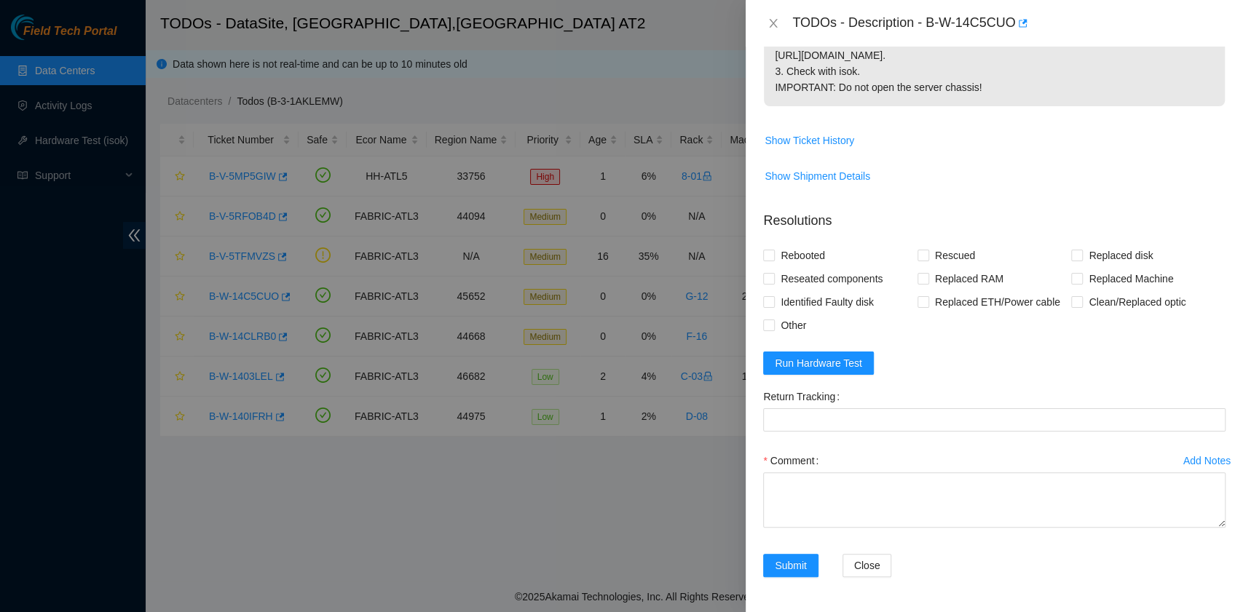
scroll to position [388, 0]
click at [808, 258] on span "Rebooted" at bounding box center [803, 255] width 56 height 23
click at [773, 258] on input "Rebooted" at bounding box center [768, 255] width 10 height 10
checkbox input "true"
click at [929, 261] on span "Rescued" at bounding box center [955, 255] width 52 height 23
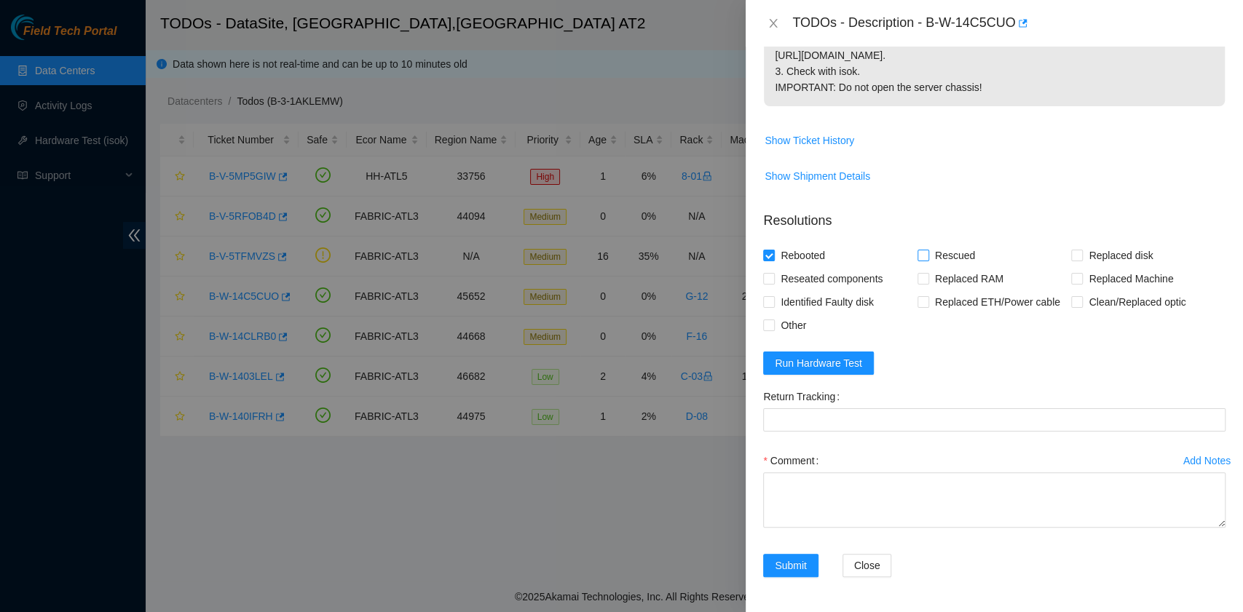
click at [925, 260] on input "Rescued" at bounding box center [922, 255] width 10 height 10
checkbox input "true"
click at [832, 363] on span "Run Hardware Test" at bounding box center [818, 363] width 87 height 16
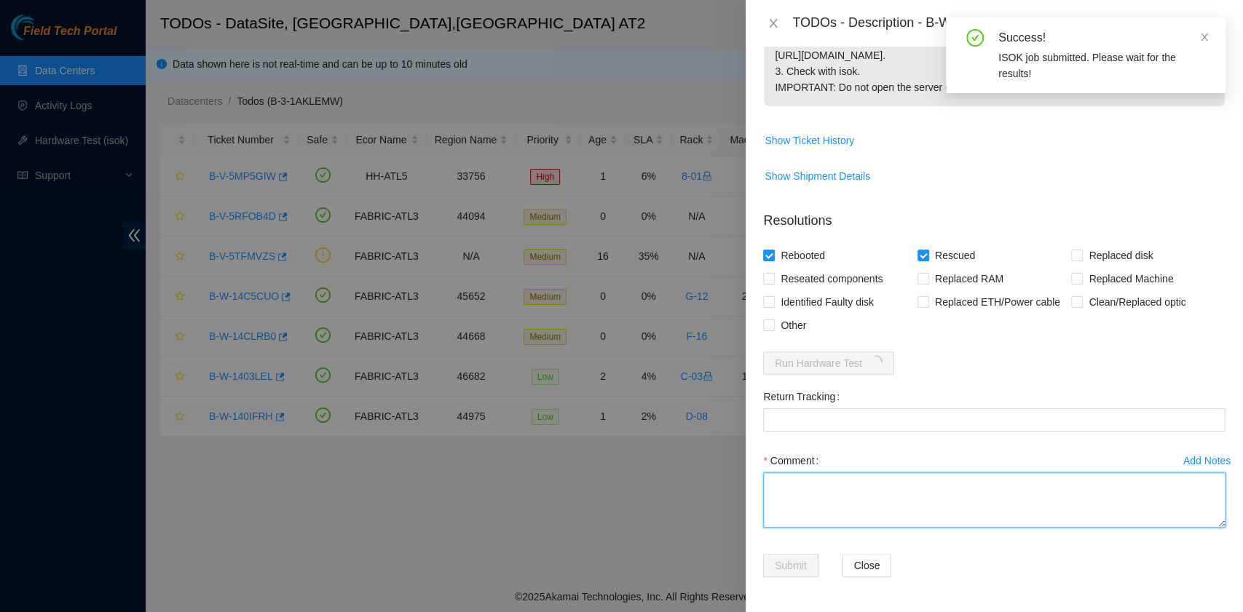
click at [840, 503] on textarea "Comment" at bounding box center [994, 499] width 462 height 55
paste textarea "B-W-14C5CUO rack# G-12 machine# 22:01 Rebooted. Rescued."
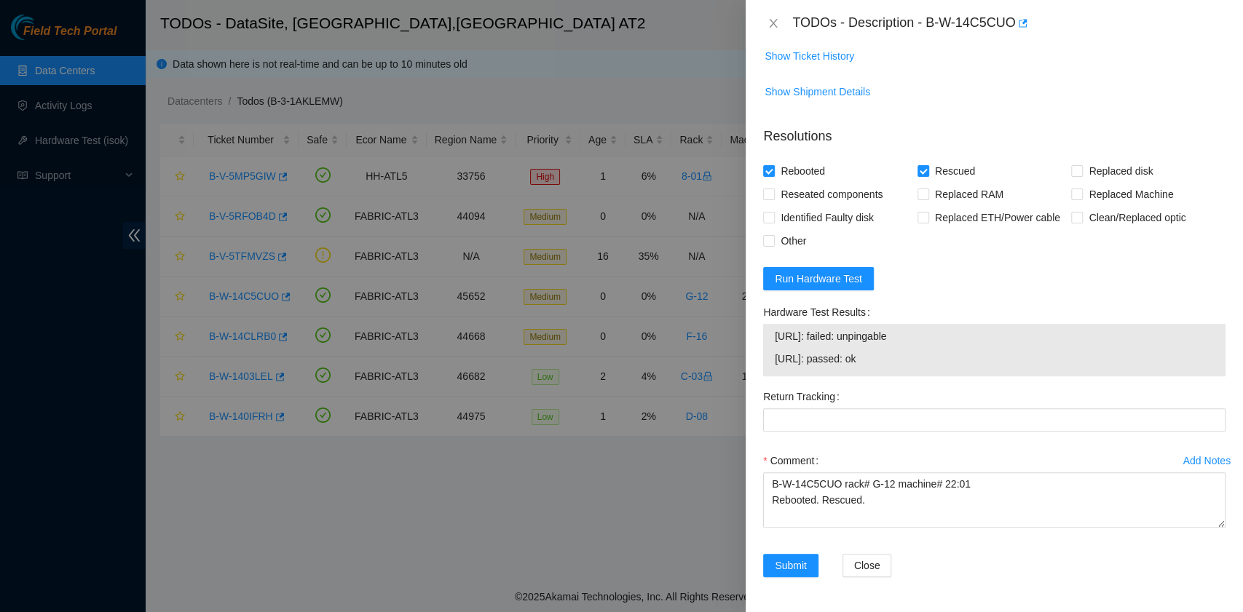
scroll to position [474, 0]
click at [827, 277] on span "Run Hardware Test" at bounding box center [818, 279] width 87 height 16
drag, startPoint x: 890, startPoint y: 364, endPoint x: 765, endPoint y: 348, distance: 125.5
click at [765, 348] on div "[URL]: passed: ok [URL]: passed: ok" at bounding box center [994, 350] width 462 height 52
copy tbody "[URL]: passed: ok [URL]: passed: ok"
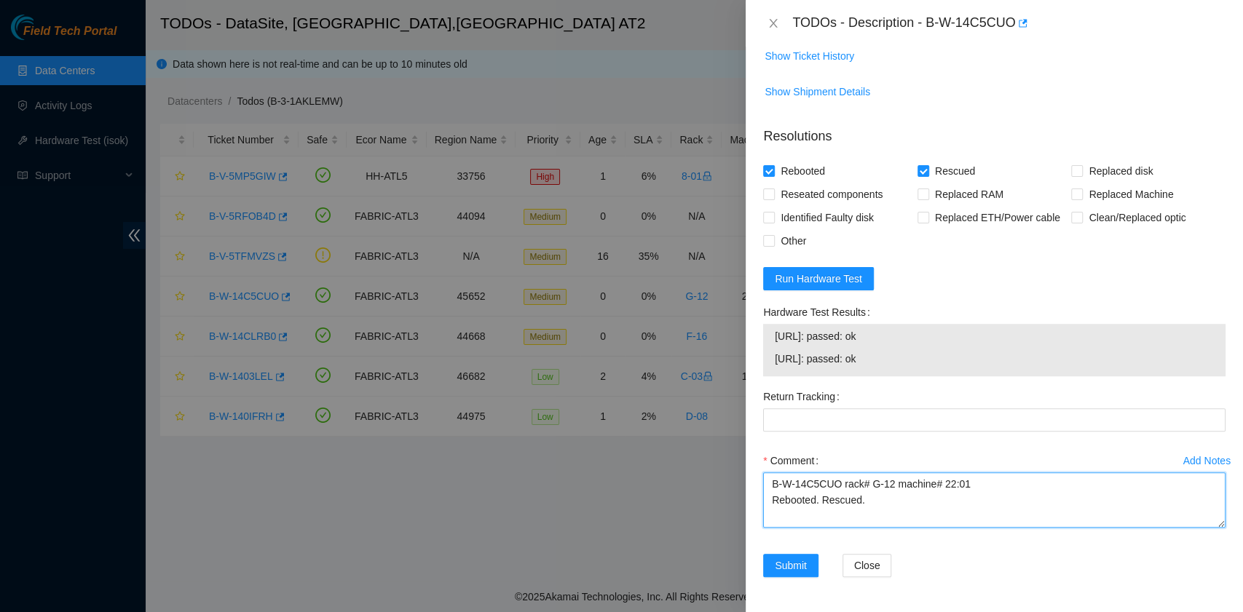
click at [790, 512] on textarea "B-W-14C5CUO rack# G-12 machine# 22:01 Rebooted. Rescued." at bounding box center [994, 499] width 462 height 55
paste textarea "[URL]: passed: ok [URL]: passed: ok"
type textarea "B-W-14C5CUO rack# G-12 machine# 22:01 Rebooted. Rescued. [URL]: passed: ok [URL…"
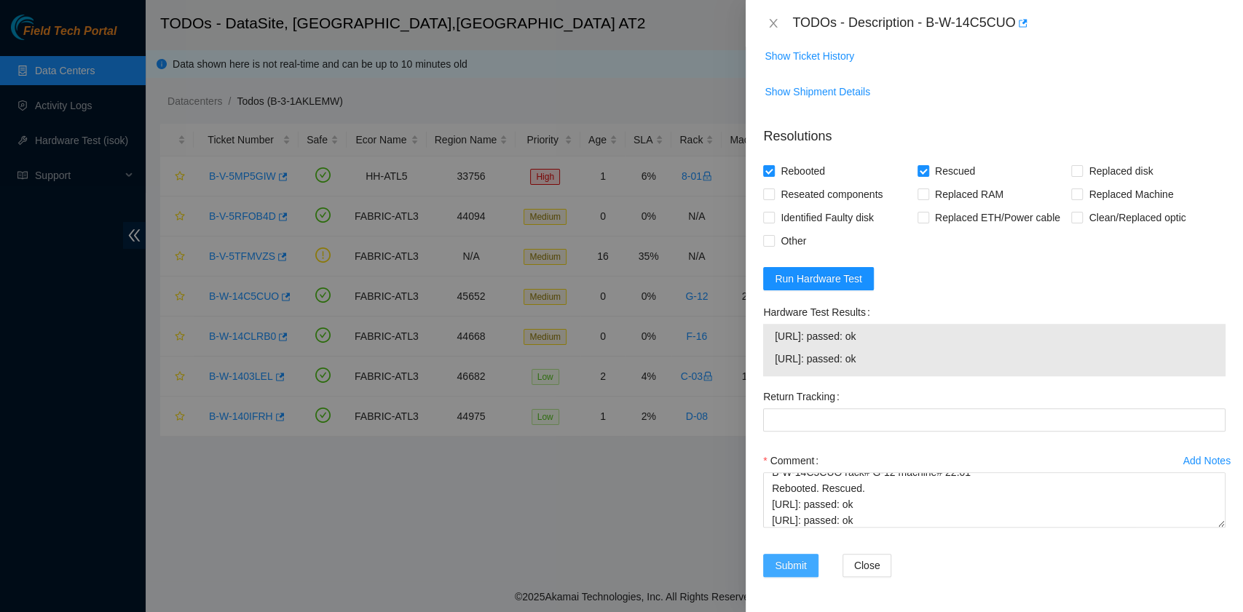
click at [812, 572] on button "Submit" at bounding box center [790, 565] width 55 height 23
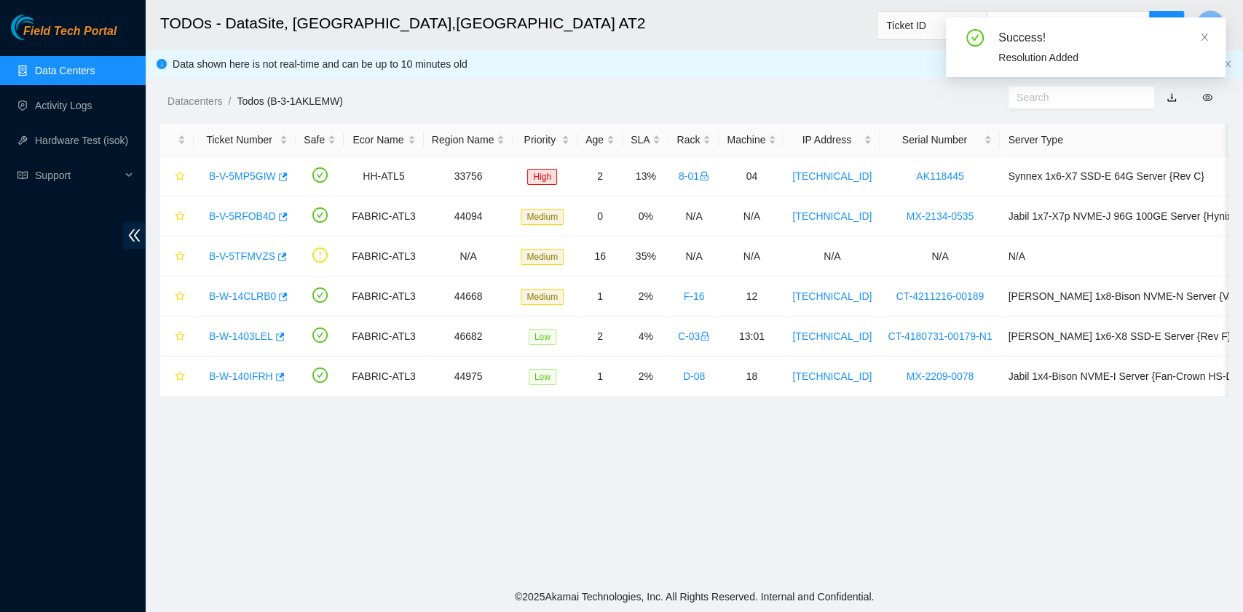
scroll to position [330, 0]
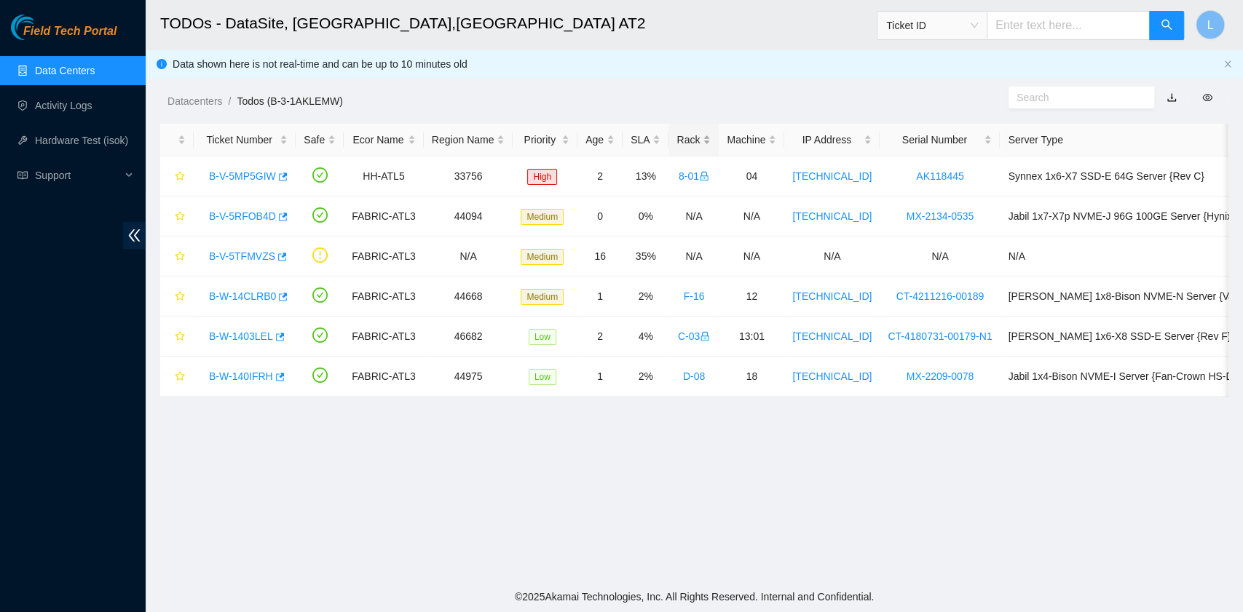
click at [676, 144] on div "Rack" at bounding box center [693, 140] width 34 height 16
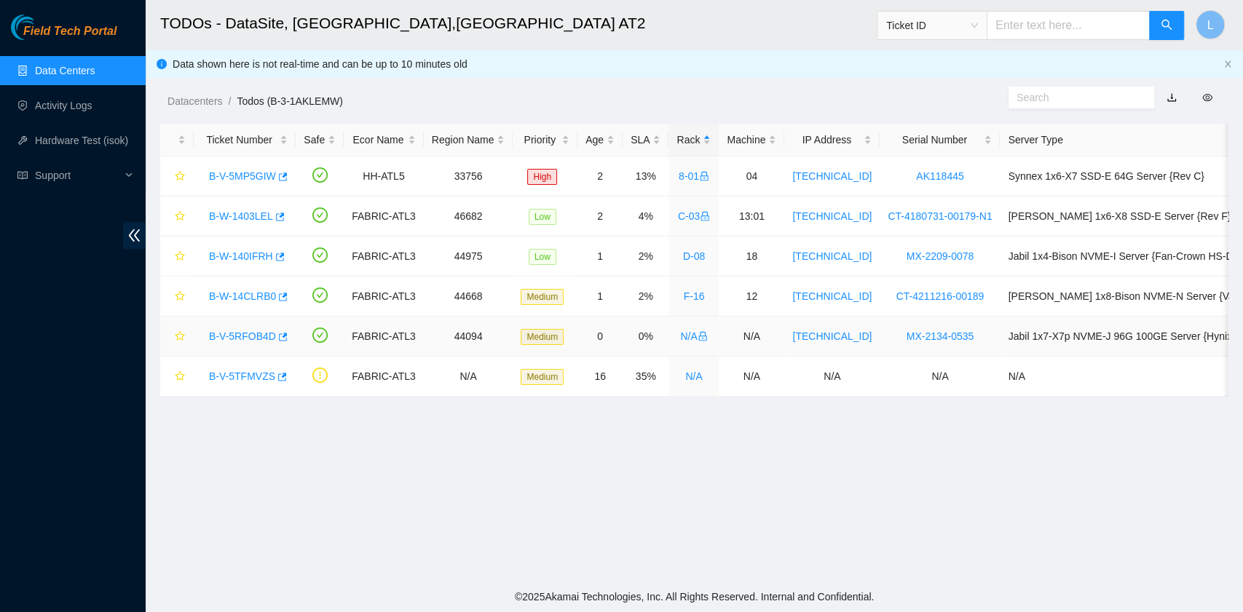
click at [240, 336] on link "B-V-5RFOB4D" at bounding box center [242, 337] width 67 height 12
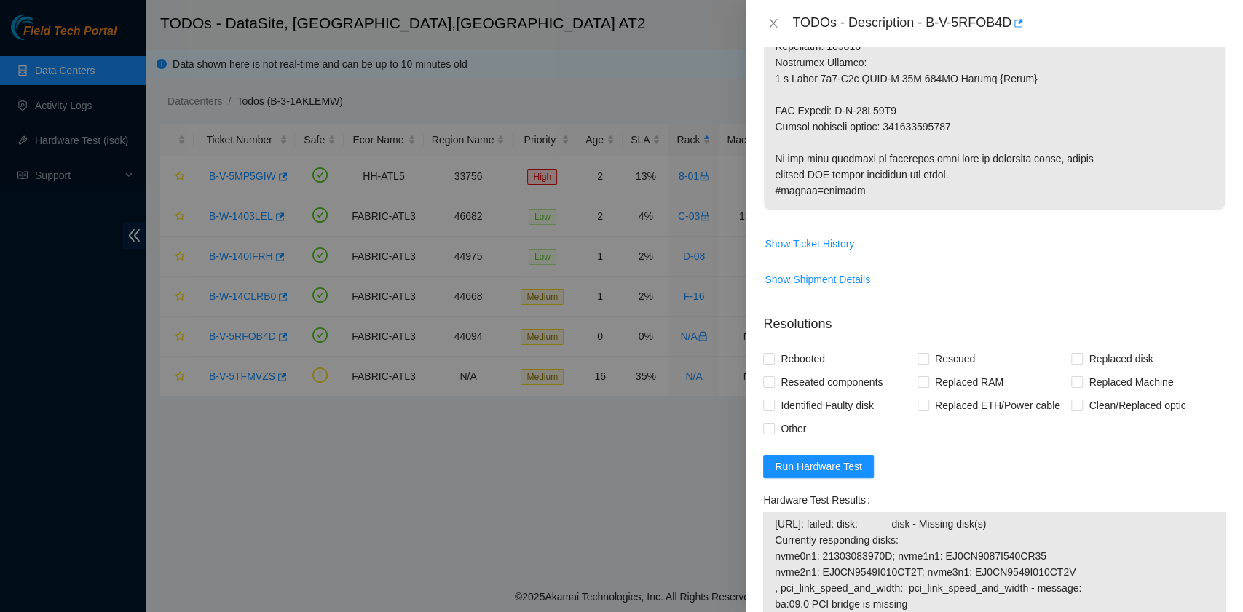
scroll to position [970, 0]
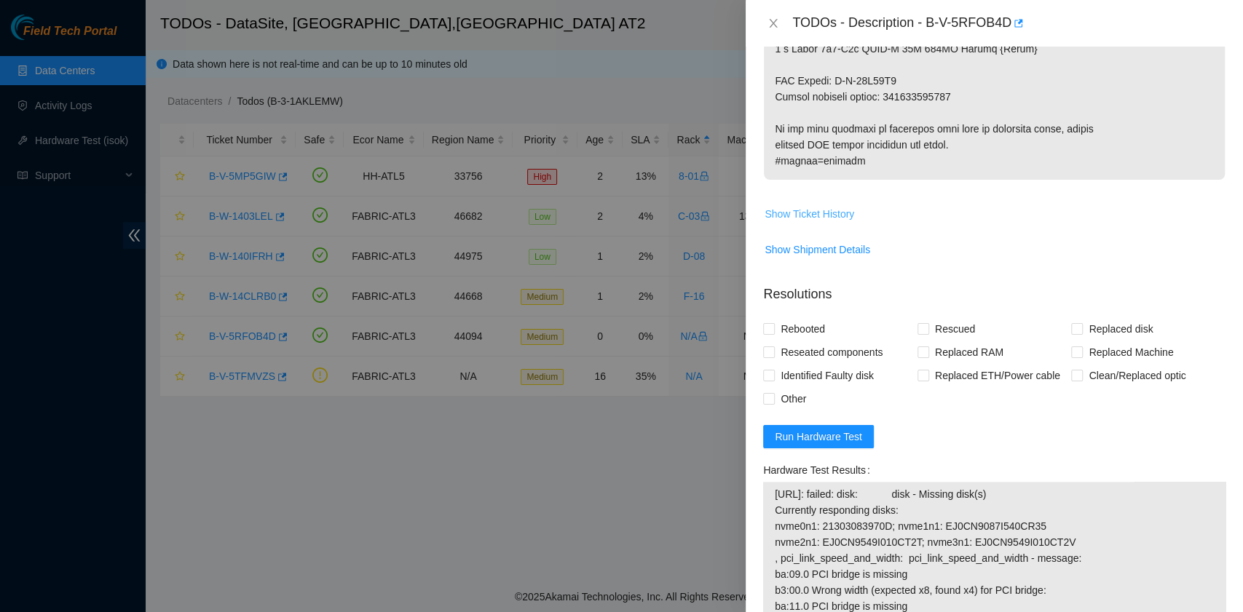
click at [834, 222] on span "Show Ticket History" at bounding box center [809, 214] width 90 height 16
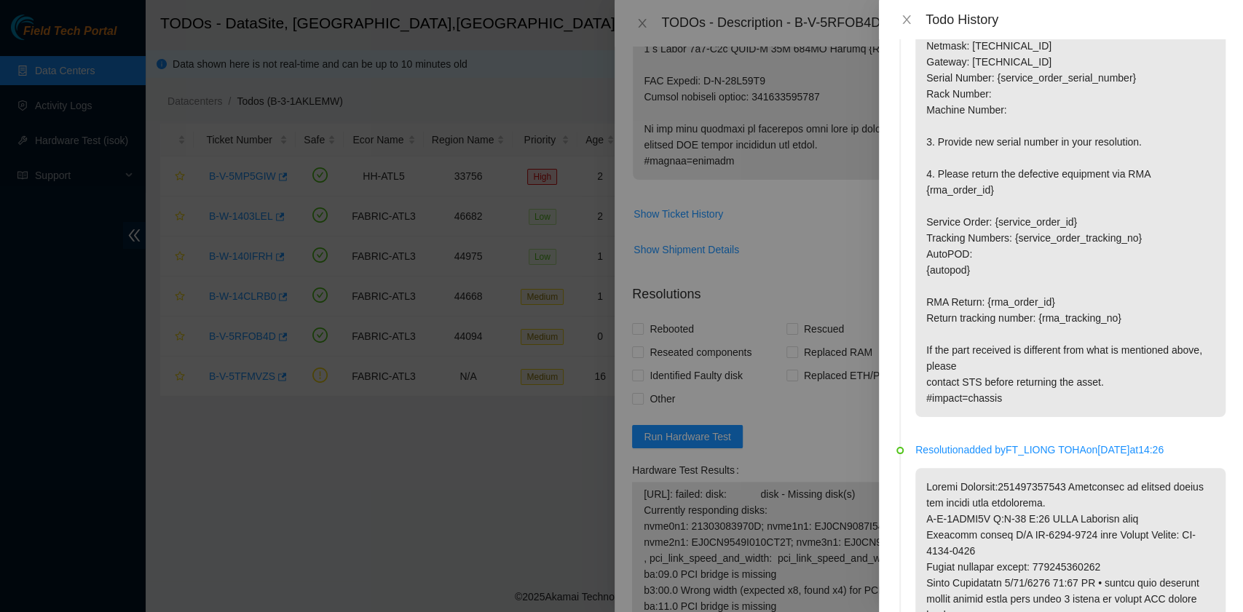
scroll to position [1262, 0]
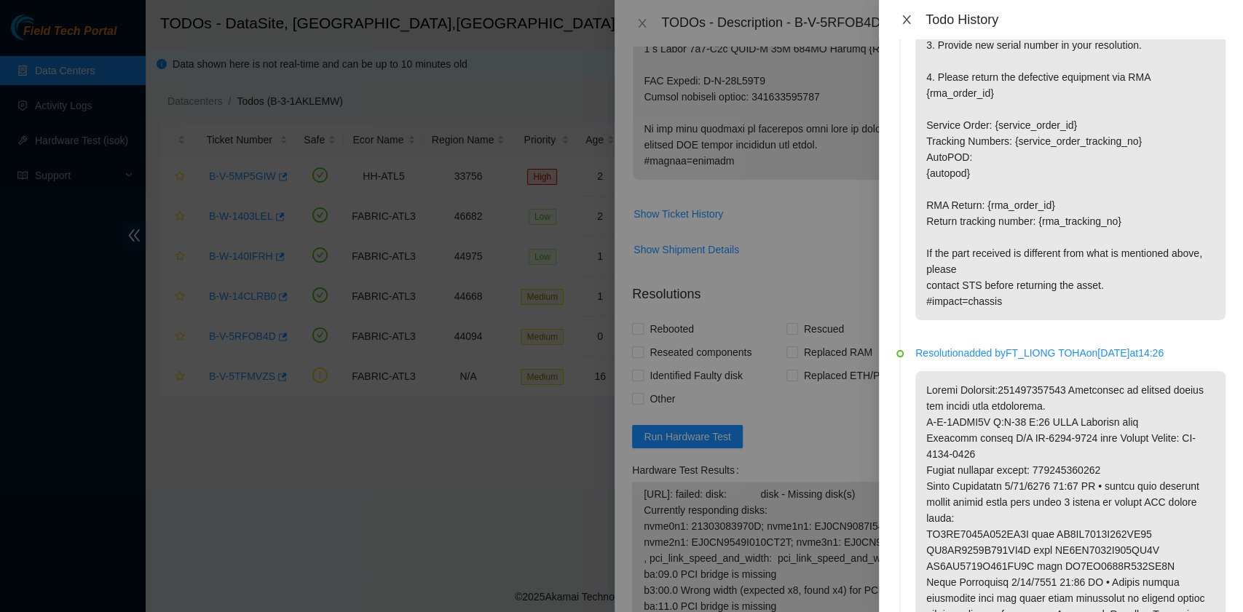
click at [902, 20] on icon "close" at bounding box center [907, 20] width 12 height 12
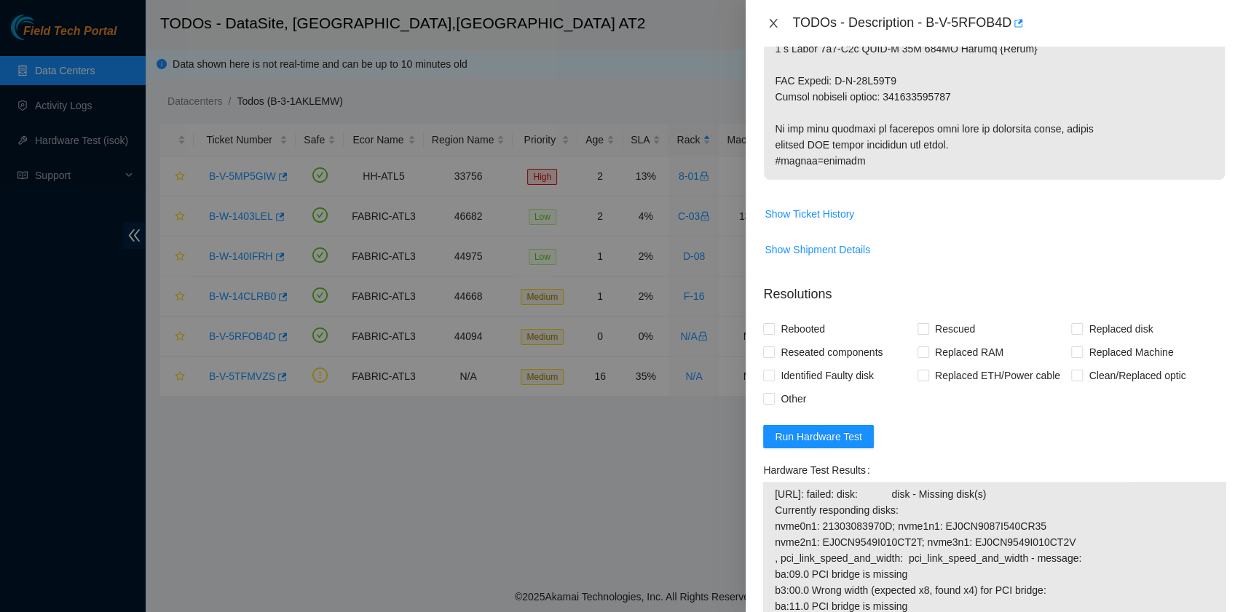
click at [775, 26] on icon "close" at bounding box center [773, 23] width 8 height 9
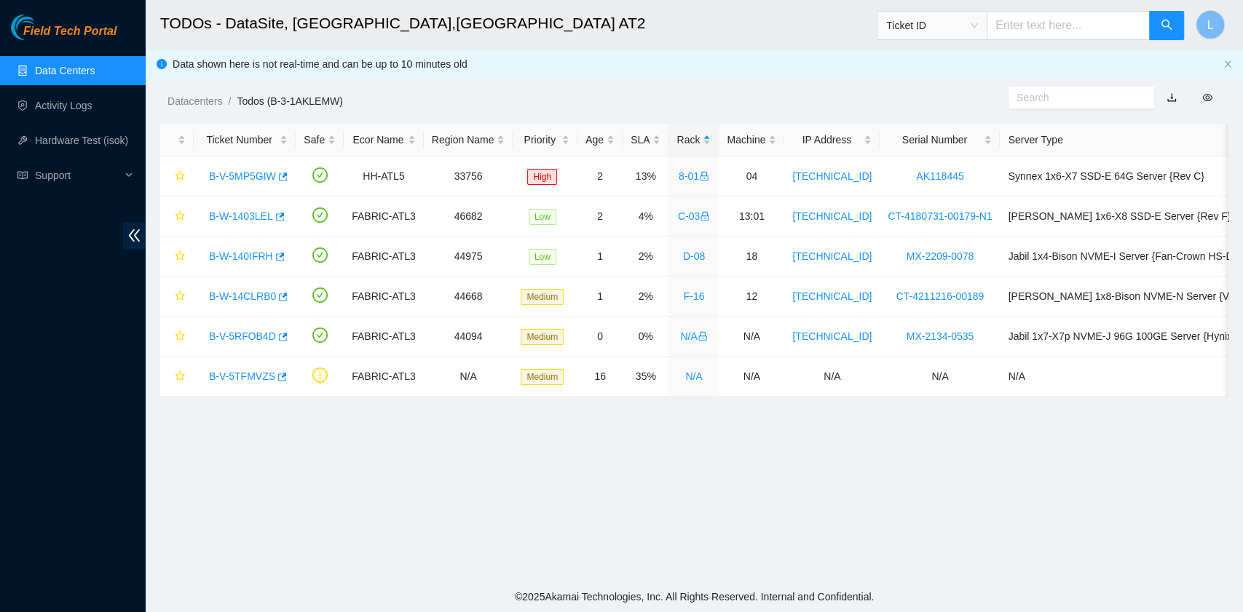
scroll to position [369, 0]
click at [239, 294] on link "B-W-14CLRB0" at bounding box center [242, 296] width 67 height 12
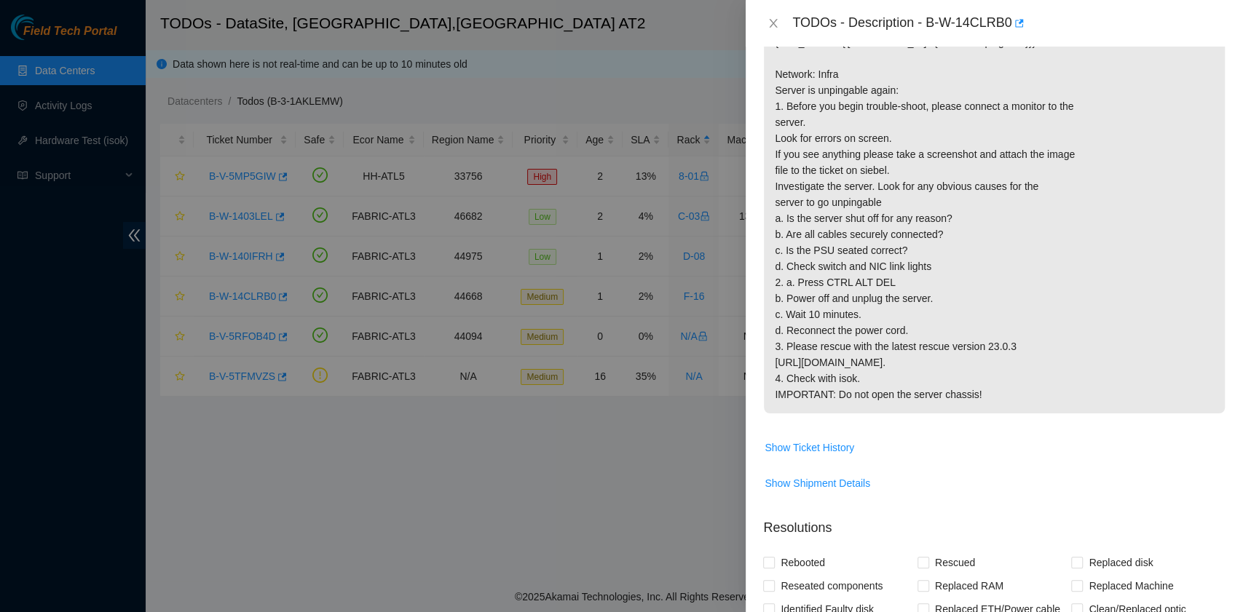
scroll to position [47, 0]
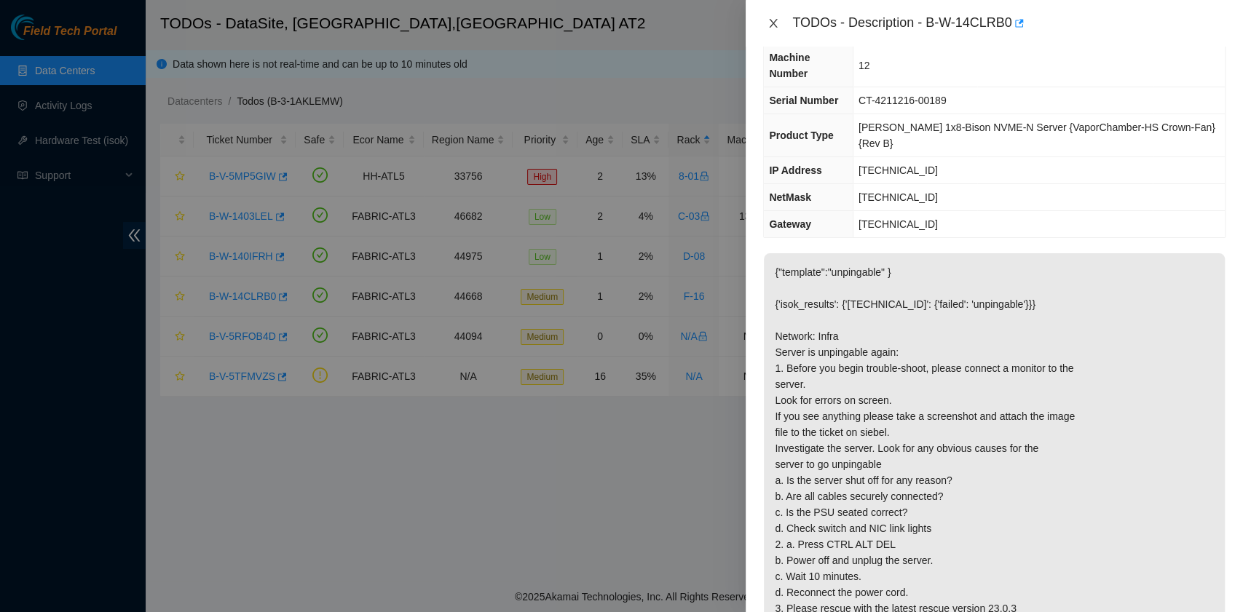
click at [778, 25] on icon "close" at bounding box center [773, 23] width 12 height 12
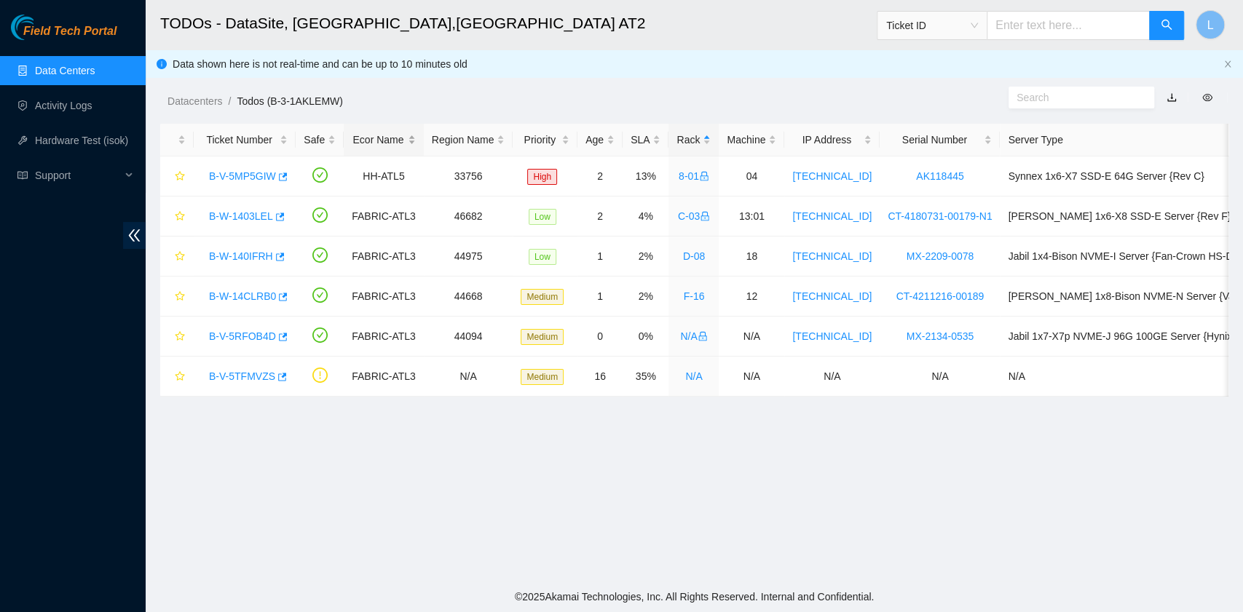
scroll to position [63, 0]
click at [231, 256] on link "B-W-140IFRH" at bounding box center [241, 256] width 64 height 12
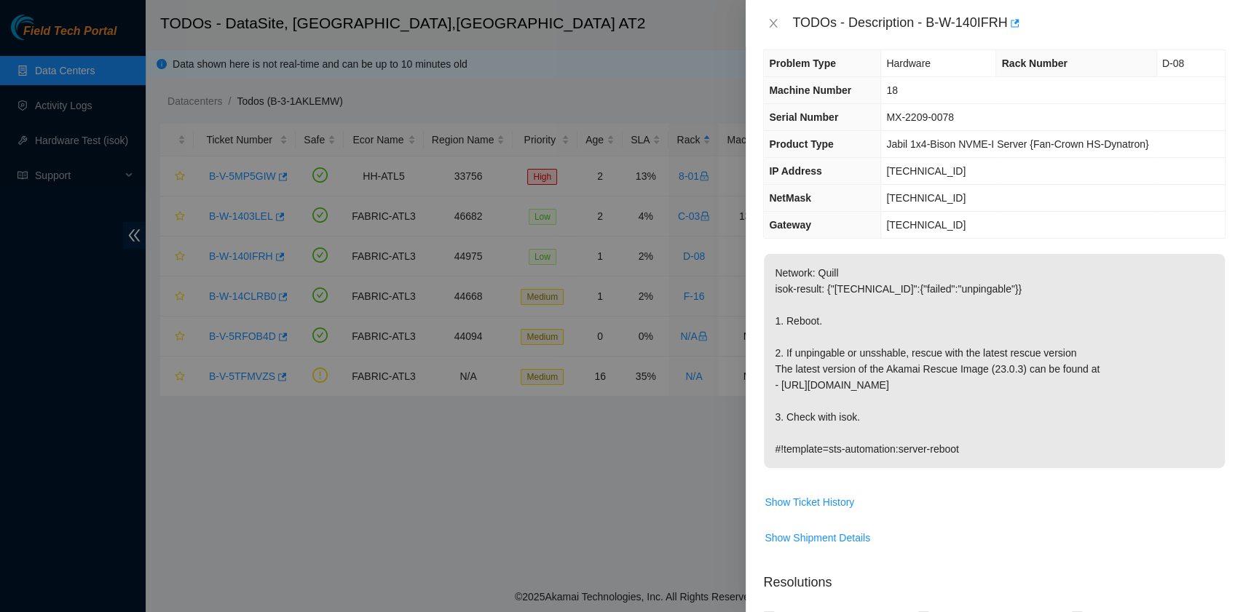
scroll to position [0, 0]
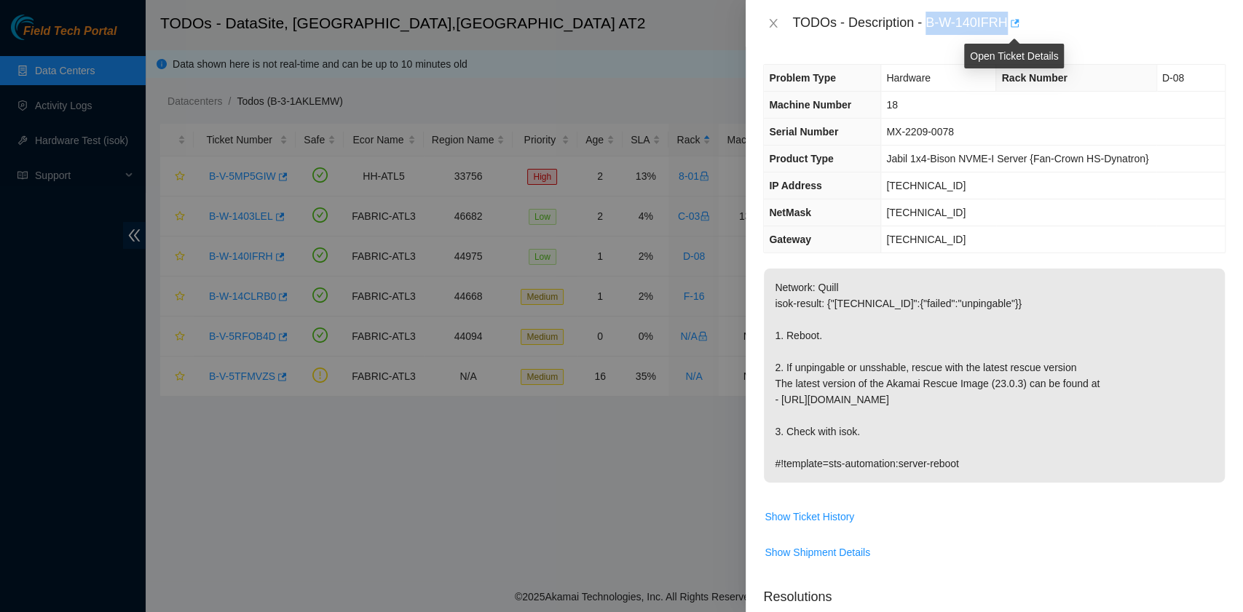
drag, startPoint x: 927, startPoint y: 23, endPoint x: 1008, endPoint y: 29, distance: 80.3
click at [1008, 29] on div "TODOs - Description - B-W-140IFRH" at bounding box center [1008, 23] width 433 height 23
copy div "B-W-140IFRH"
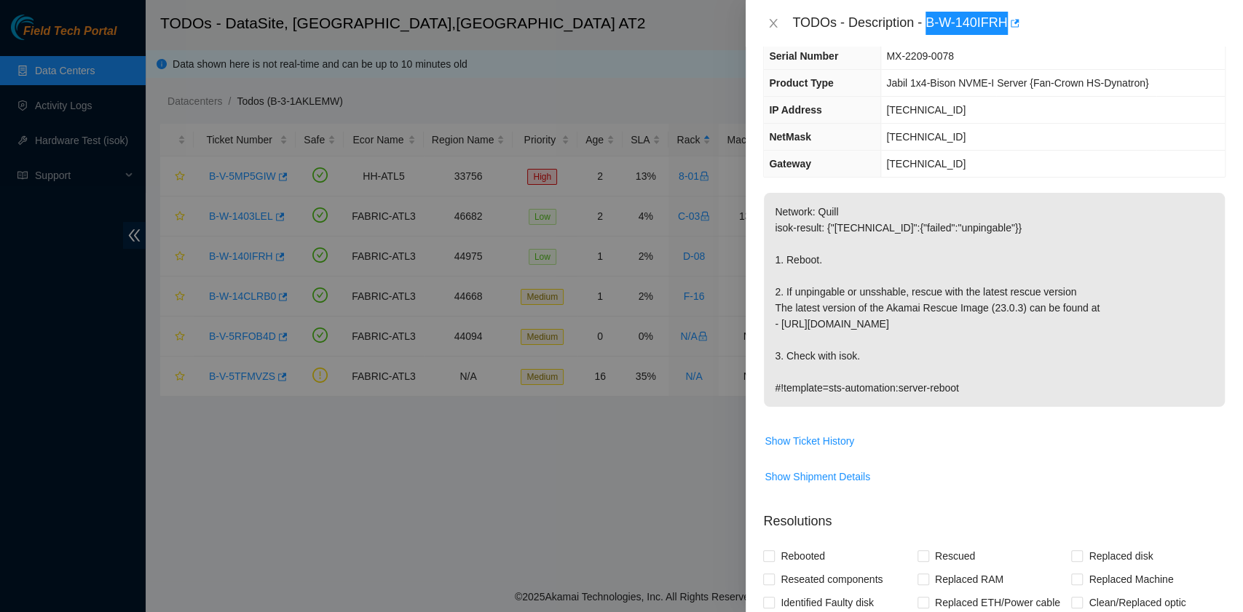
scroll to position [291, 0]
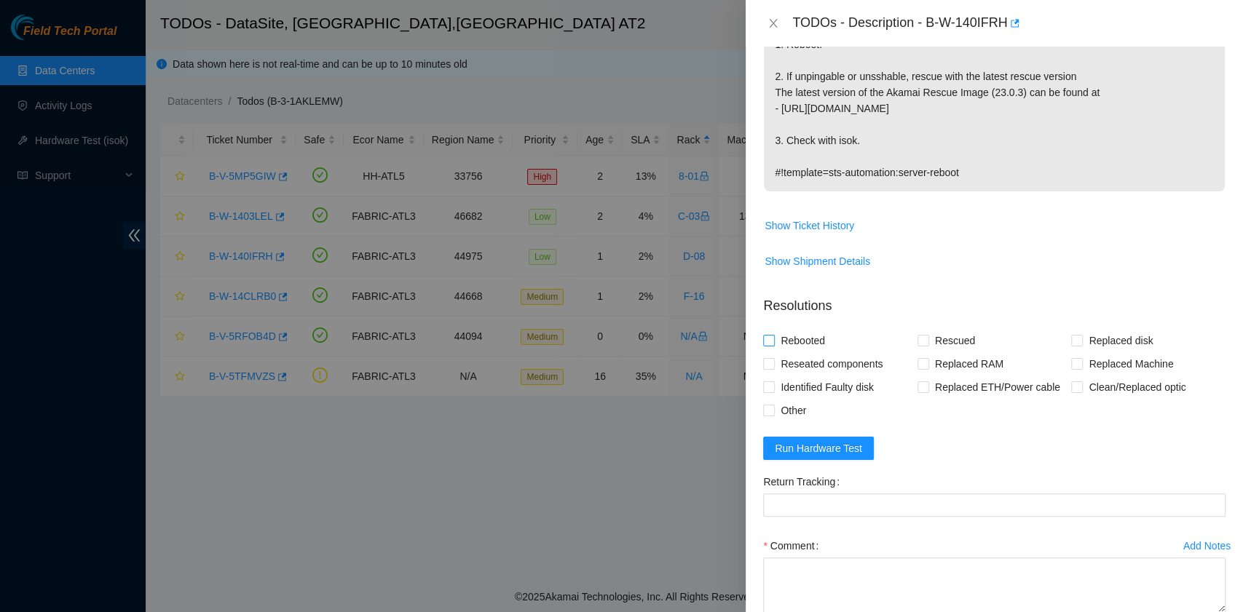
click at [810, 341] on span "Rebooted" at bounding box center [803, 340] width 56 height 23
click at [773, 341] on input "Rebooted" at bounding box center [768, 340] width 10 height 10
checkbox input "true"
click at [918, 339] on input "Rescued" at bounding box center [922, 340] width 10 height 10
checkbox input "true"
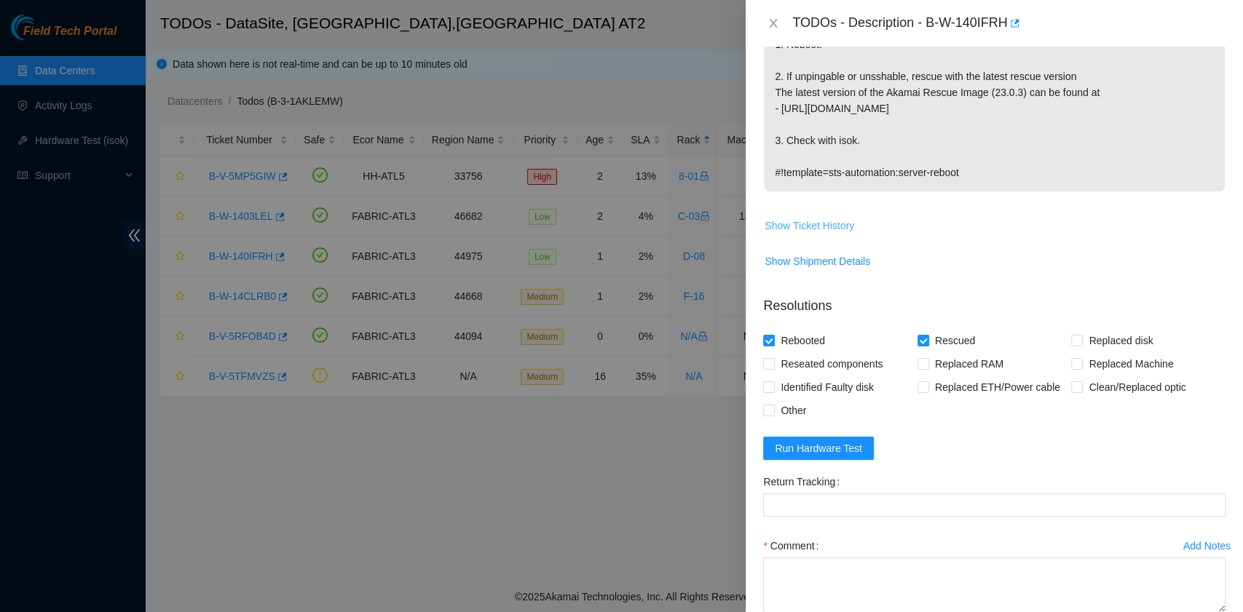
click at [828, 220] on span "Show Ticket History" at bounding box center [809, 226] width 90 height 16
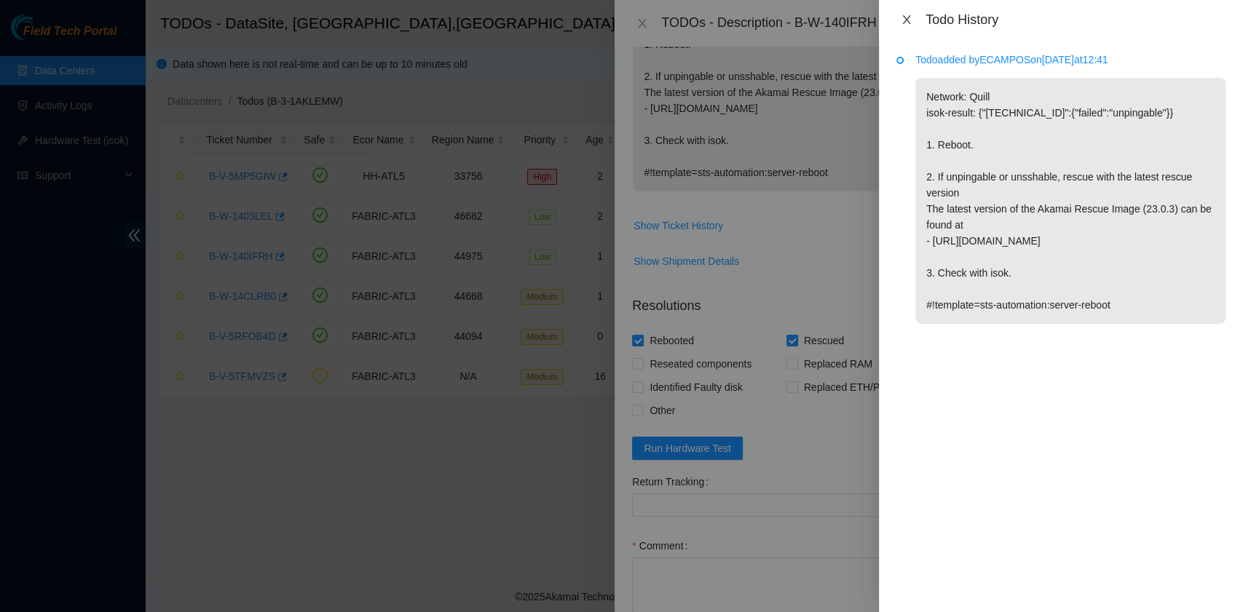
click at [909, 18] on icon "close" at bounding box center [907, 20] width 12 height 12
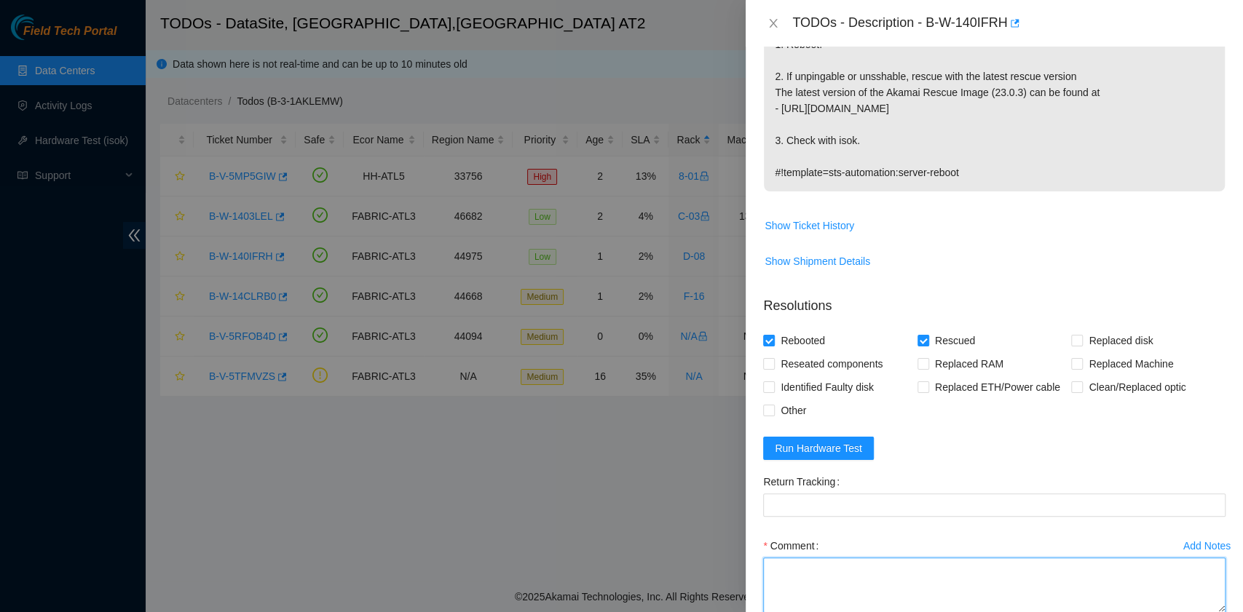
click at [847, 566] on textarea "Comment" at bounding box center [994, 585] width 462 height 55
paste textarea "B-W-140IFRH rack# D-08 machine# 18 Rebooted. Rescued."
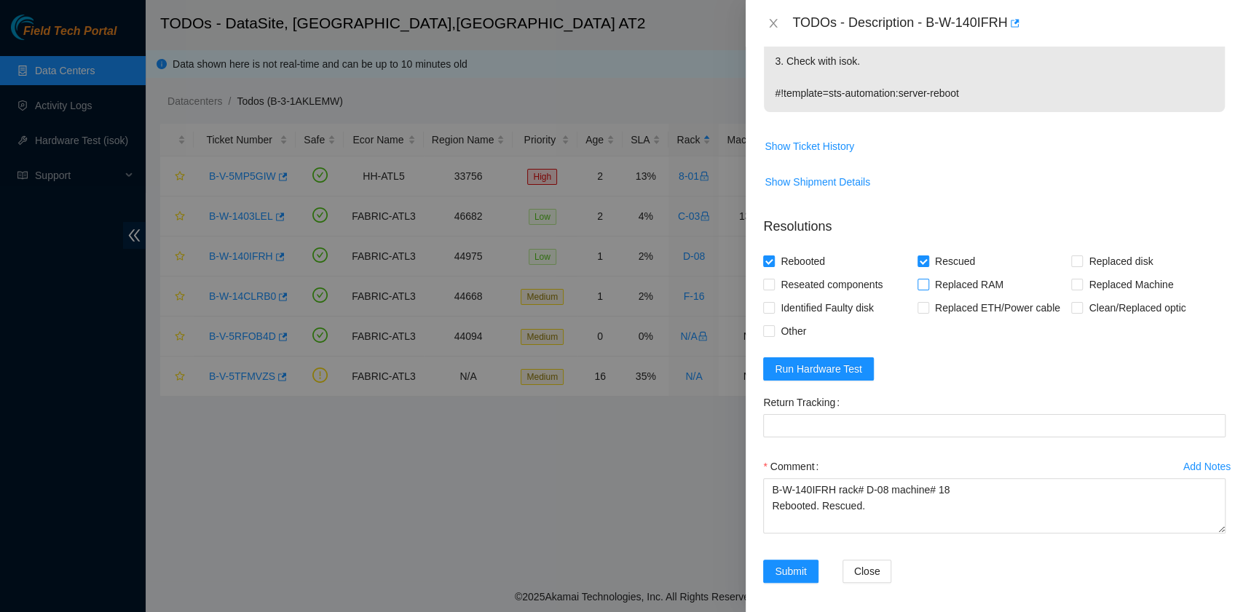
scroll to position [373, 0]
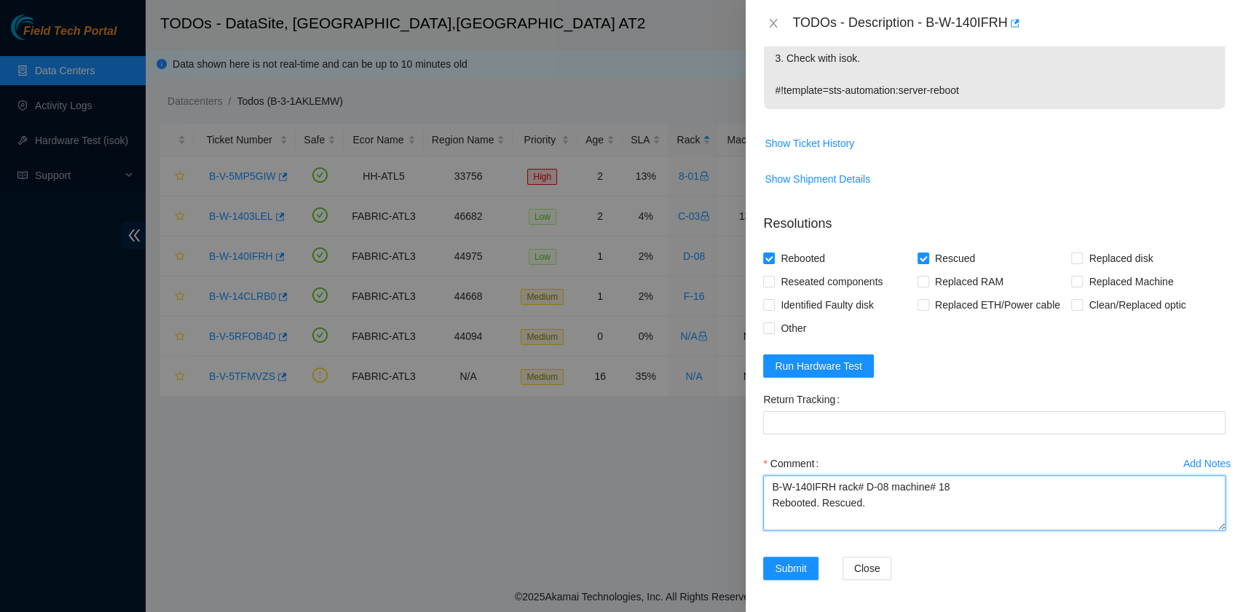
click at [814, 514] on textarea "B-W-140IFRH rack# D-08 machine# 18 Rebooted. Rescued." at bounding box center [994, 502] width 462 height 55
click at [827, 371] on span "Run Hardware Test" at bounding box center [818, 366] width 87 height 16
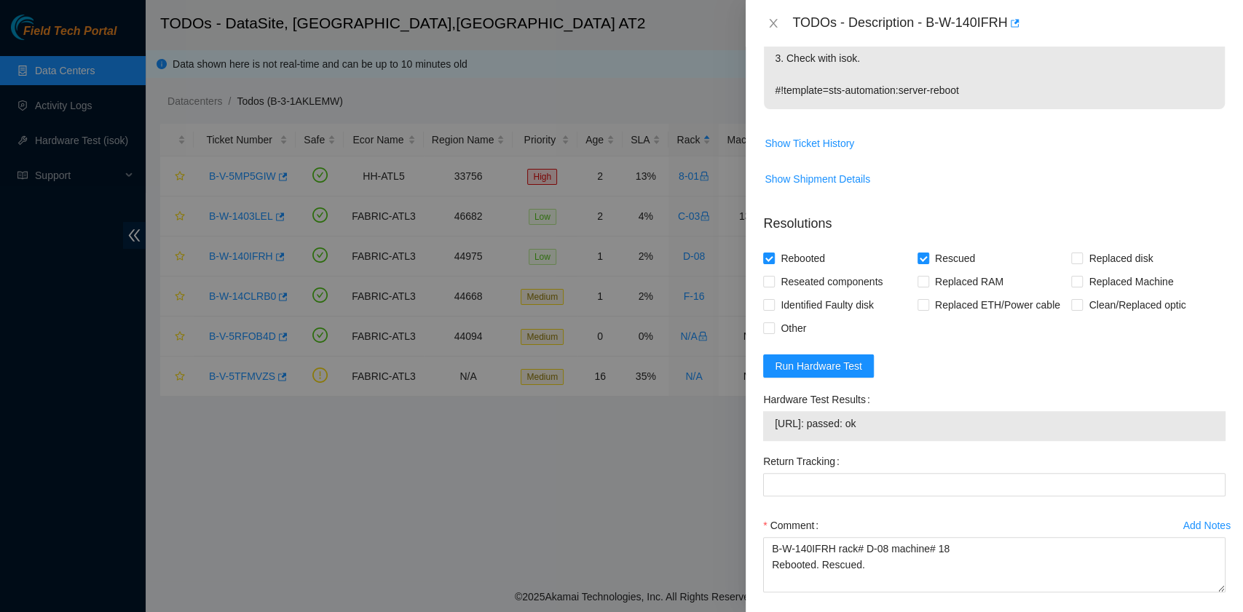
drag, startPoint x: 901, startPoint y: 425, endPoint x: 761, endPoint y: 417, distance: 140.7
click at [761, 417] on div "Hardware Test Results [URL]: passed: ok" at bounding box center [994, 419] width 474 height 62
copy tbody "[URL]: passed: ok"
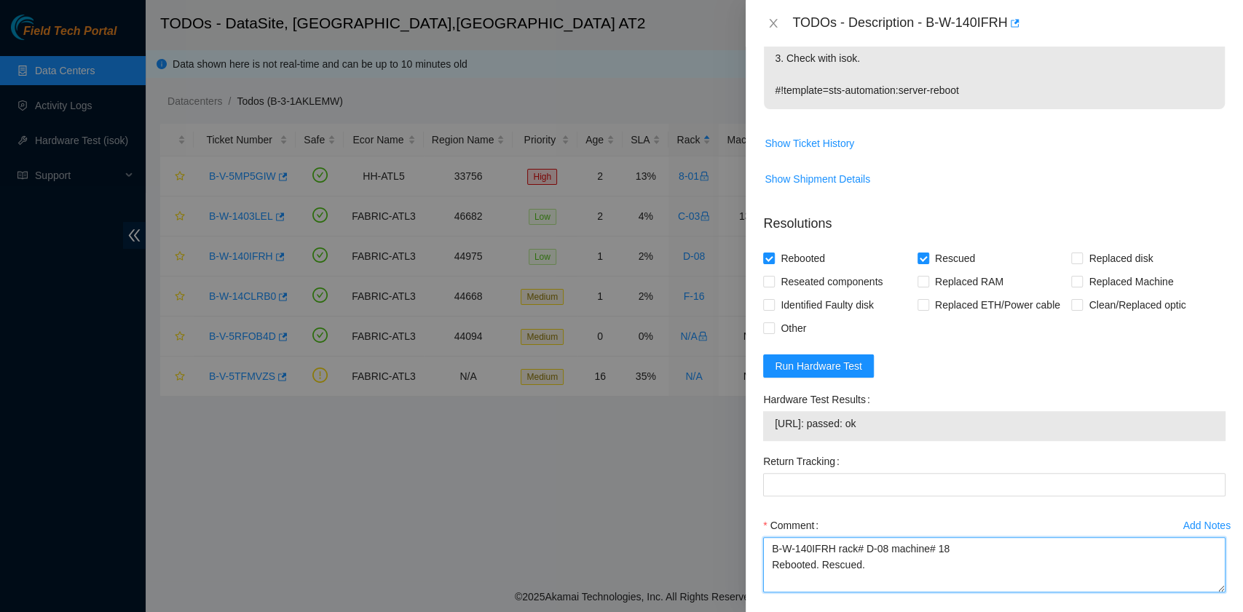
click at [770, 585] on textarea "B-W-140IFRH rack# D-08 machine# 18 Rebooted. Rescued." at bounding box center [994, 564] width 462 height 55
paste textarea "[URL]: passed: ok"
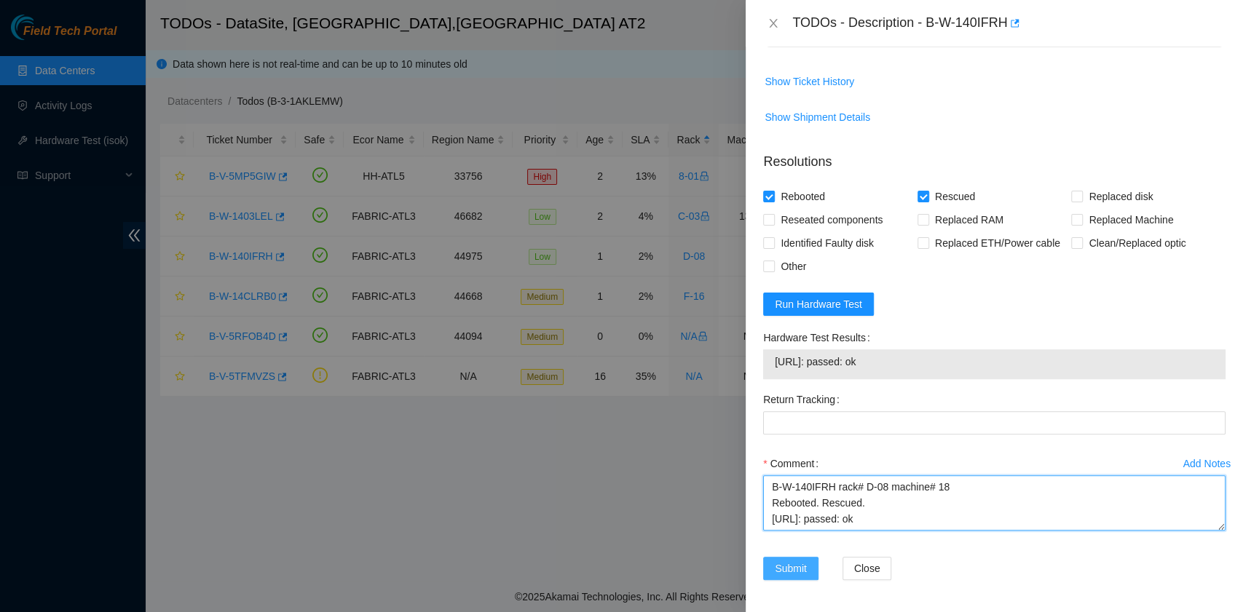
type textarea "B-W-140IFRH rack# D-08 machine# 18 Rebooted. Rescued. [URL]: passed: ok"
click at [786, 566] on span "Submit" at bounding box center [791, 569] width 32 height 16
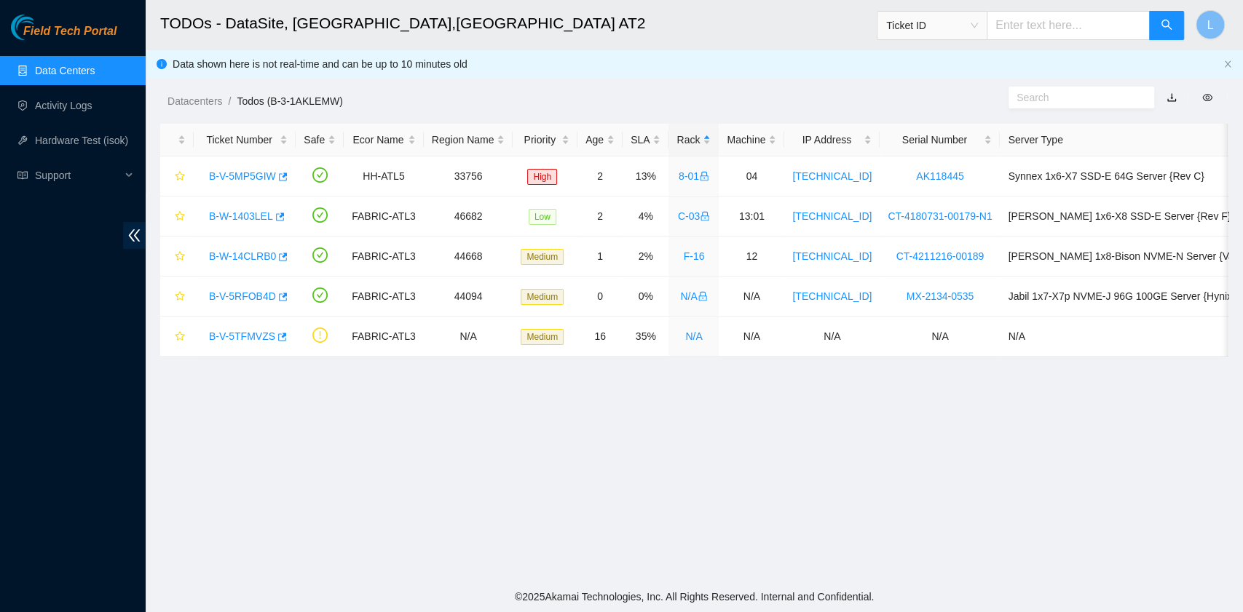
scroll to position [369, 0]
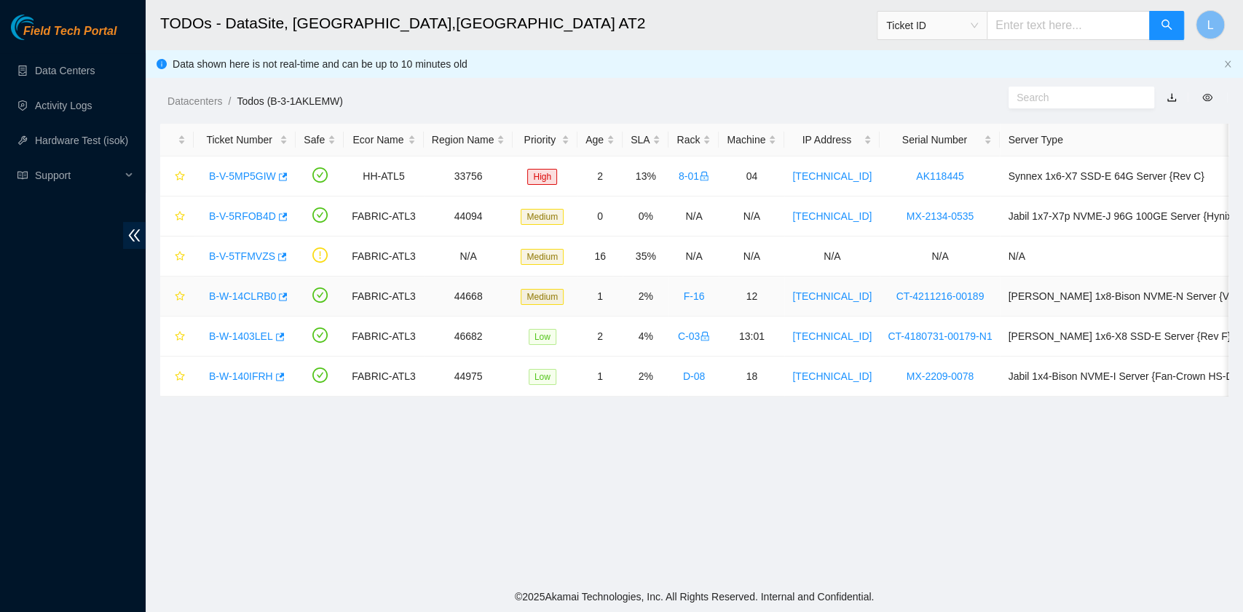
click at [261, 291] on link "B-W-14CLRB0" at bounding box center [242, 296] width 67 height 12
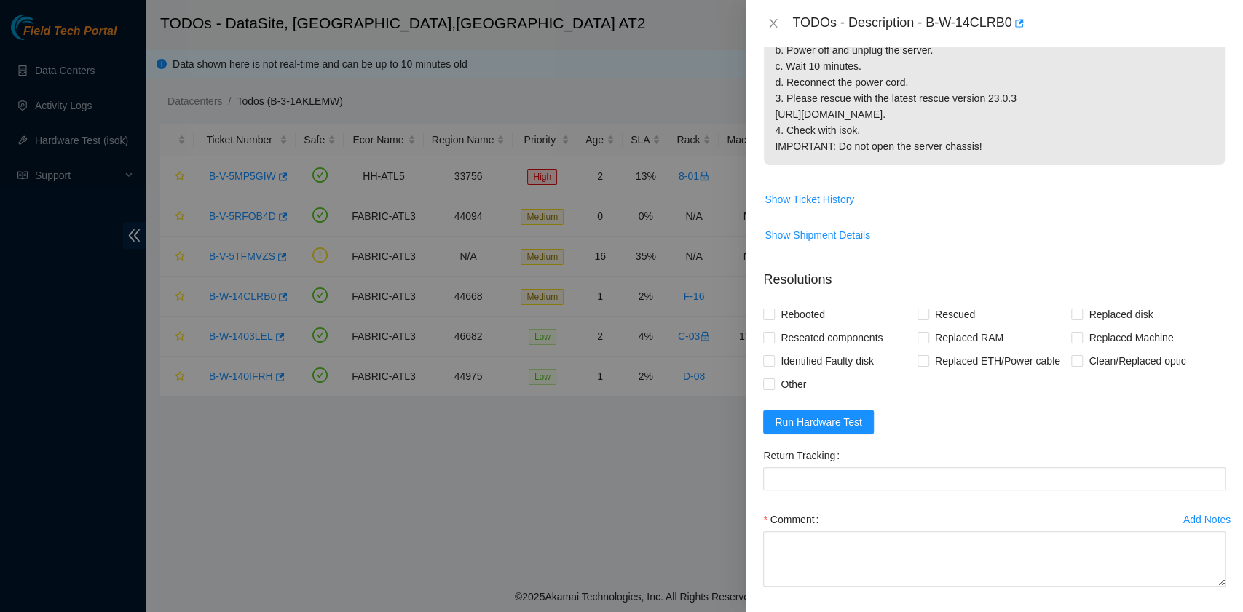
scroll to position [582, 0]
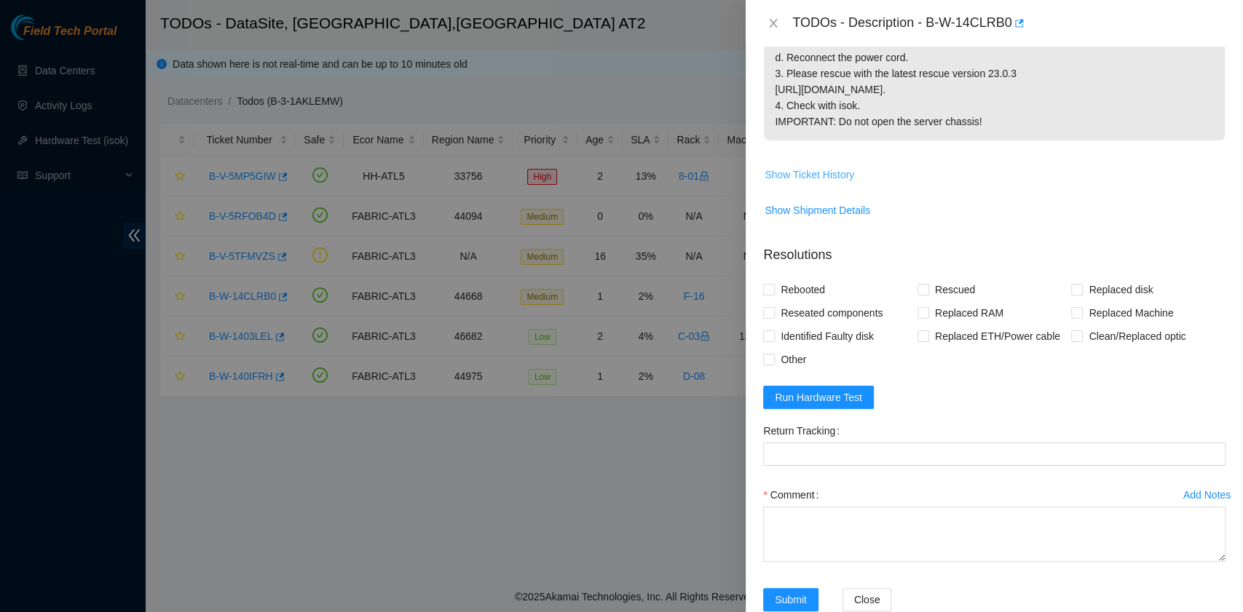
click at [848, 183] on span "Show Ticket History" at bounding box center [809, 175] width 90 height 16
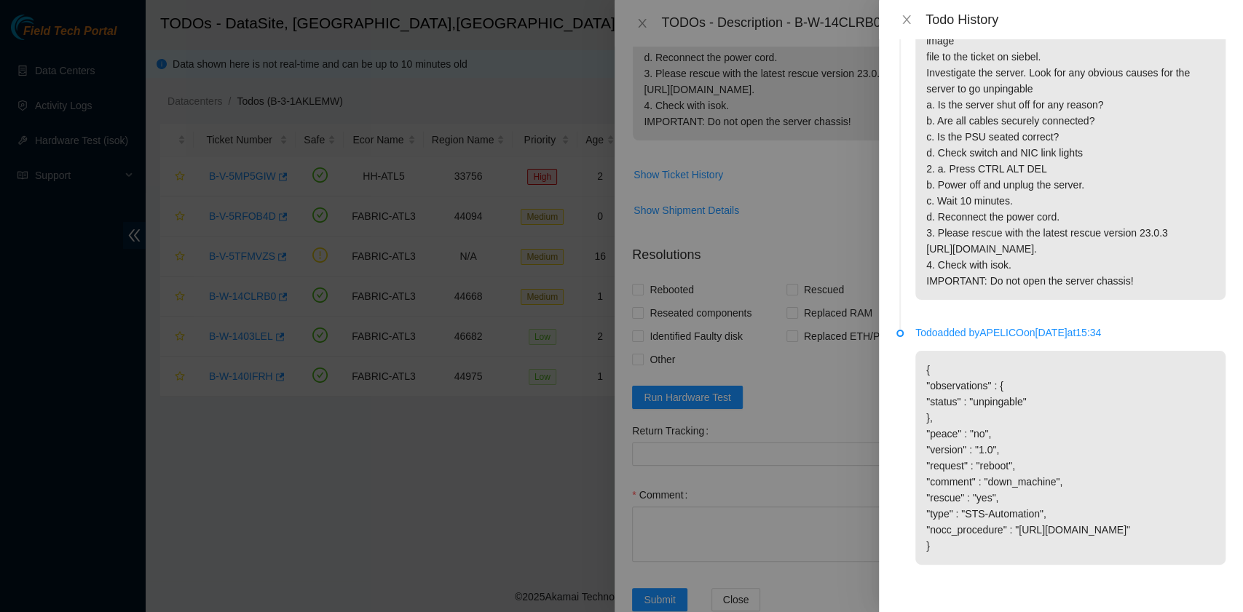
scroll to position [296, 0]
click at [898, 20] on button "Close" at bounding box center [906, 20] width 20 height 14
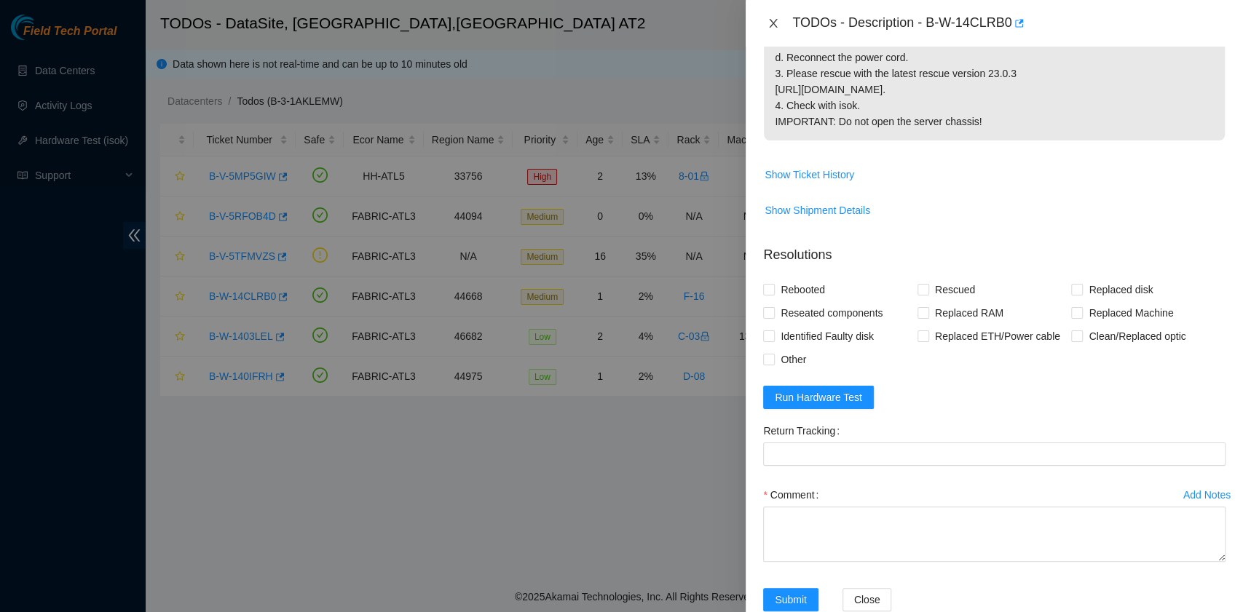
click at [767, 28] on icon "close" at bounding box center [773, 23] width 12 height 12
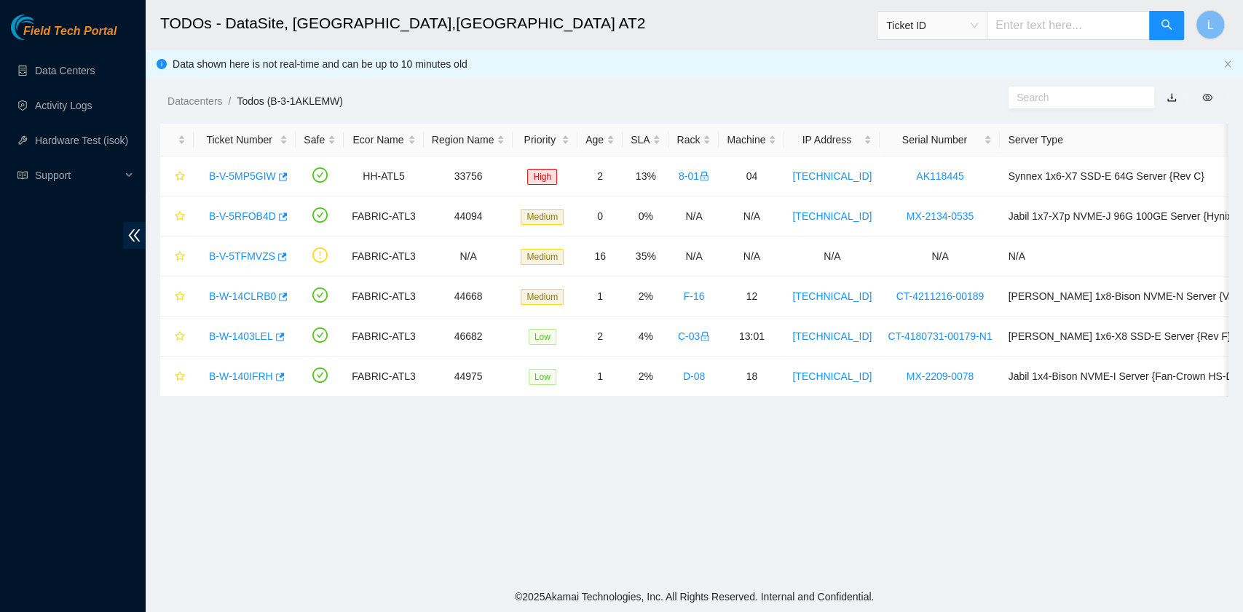
scroll to position [369, 0]
